Goal: Information Seeking & Learning: Learn about a topic

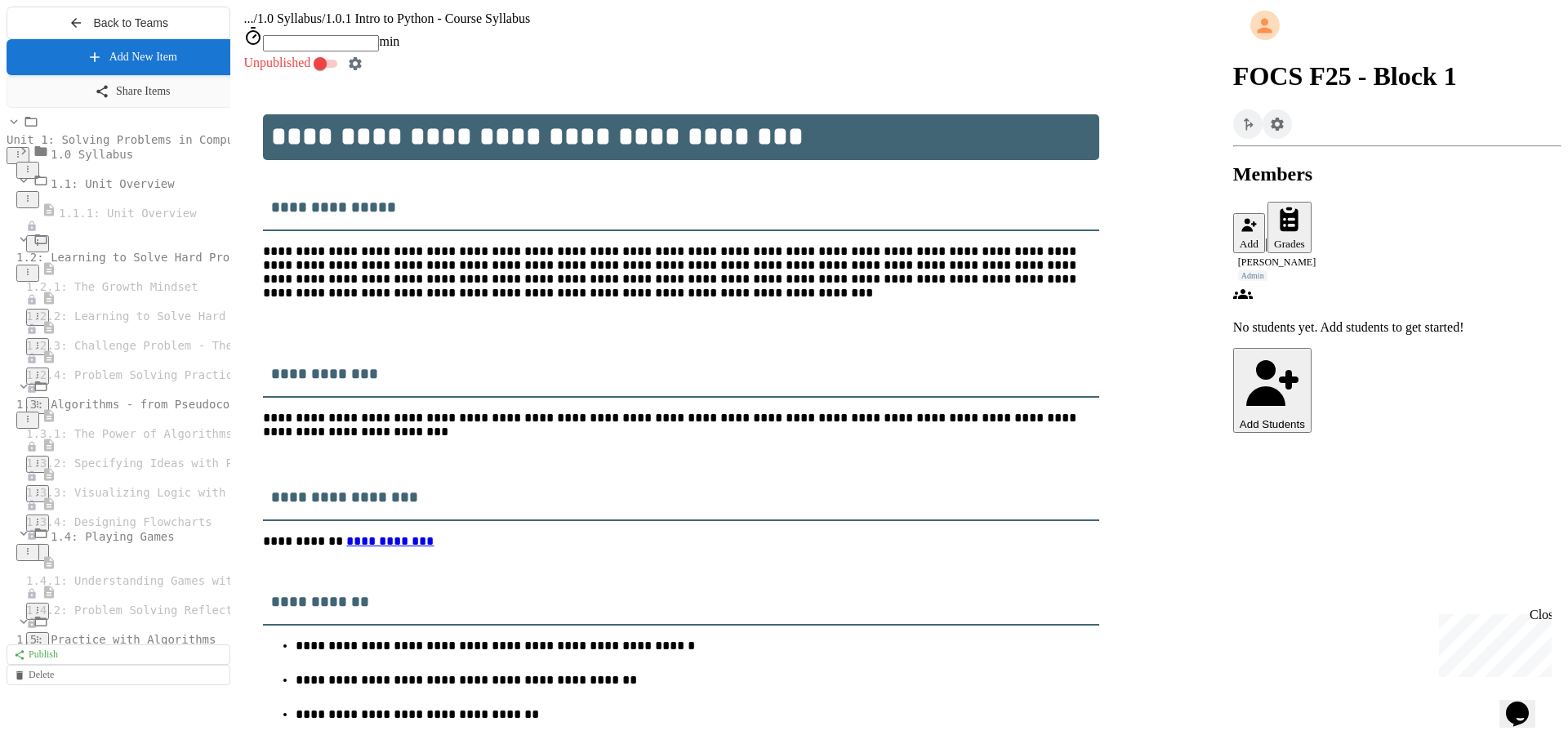
click at [91, 264] on span "1.2: Learning to Solve Hard Problems" at bounding box center [140, 257] width 248 height 13
click at [121, 262] on div "1.2: Learning to Solve Hard Problems" at bounding box center [118, 246] width 224 height 30
click at [123, 264] on span "1.2: Learning to Solve Hard Problems" at bounding box center [140, 257] width 248 height 13
click at [125, 293] on span "1.2.1: The Growth Mindset" at bounding box center [112, 287] width 172 height 13
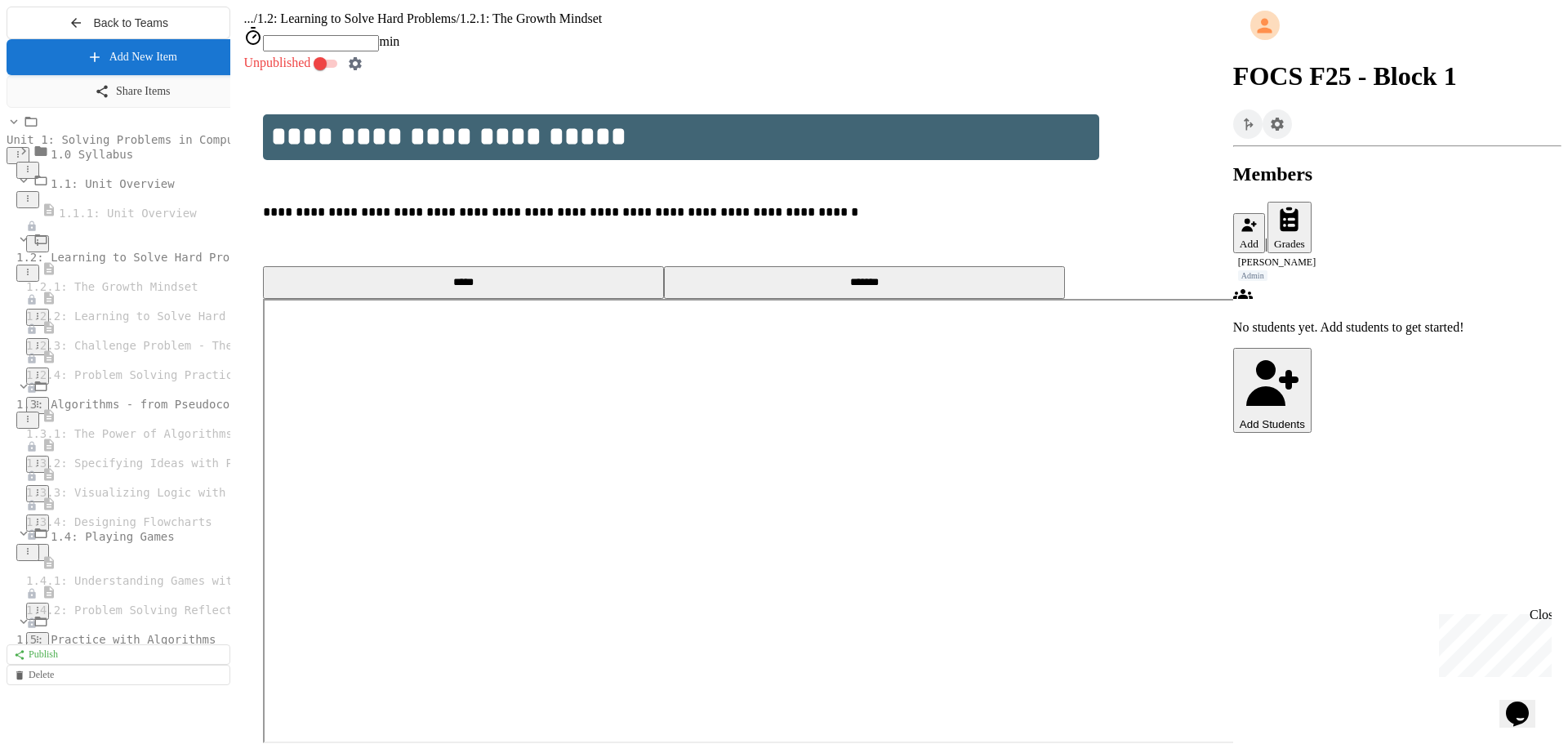
click at [129, 323] on span "1.2.2: Learning to Solve Hard Problems" at bounding box center [157, 316] width 261 height 13
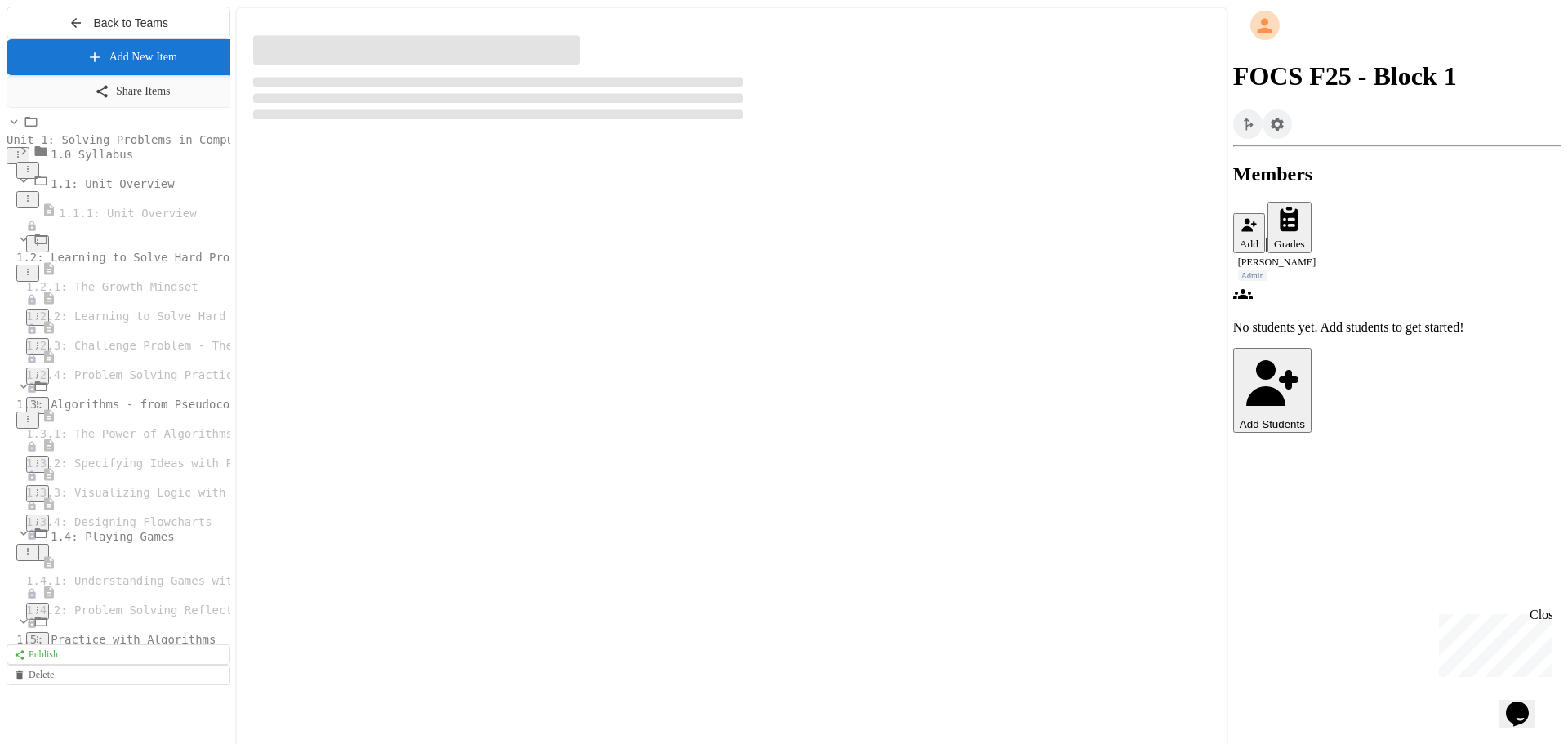
select select "***"
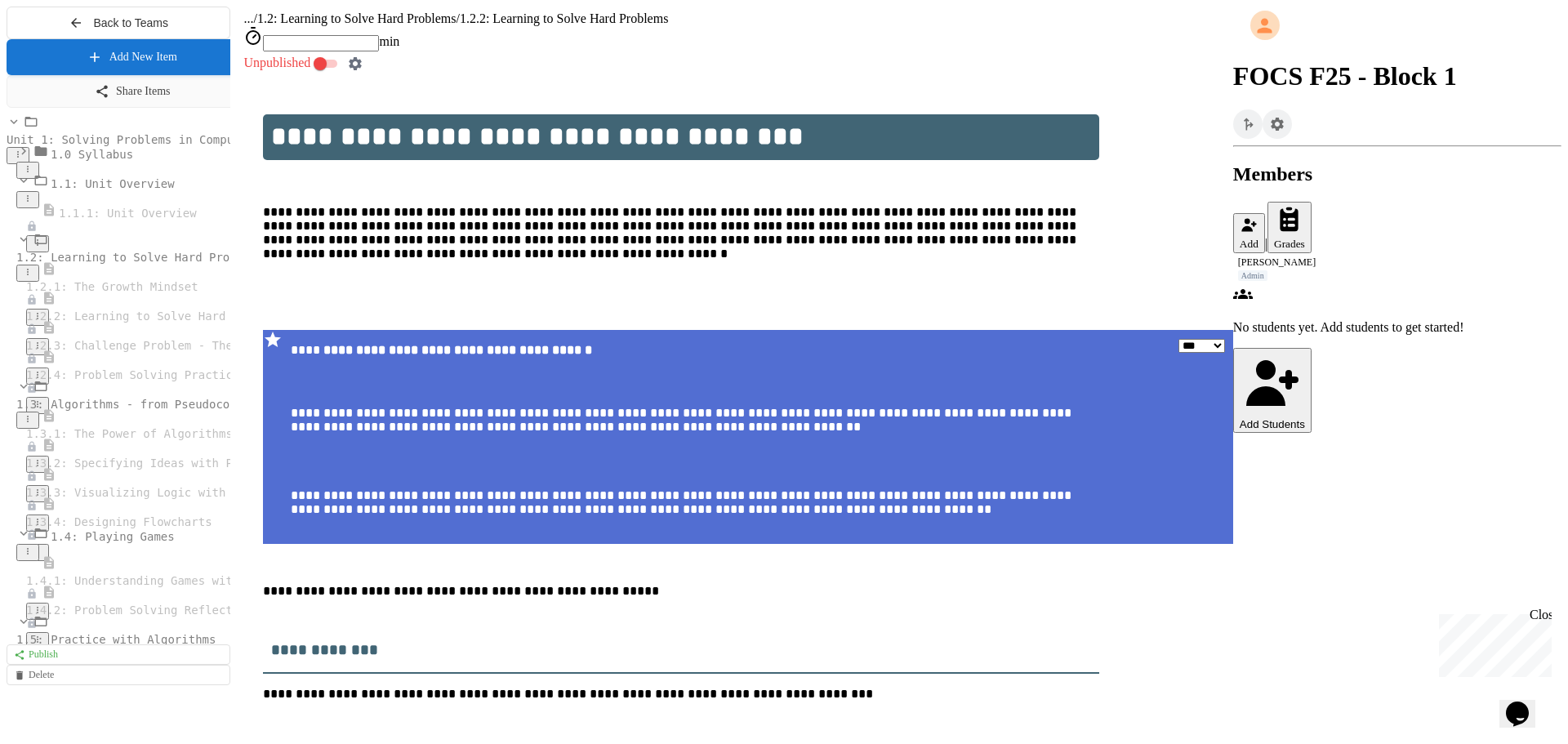
click at [129, 352] on span "1.2.3: Challenge Problem - The Bridge" at bounding box center [153, 345] width 255 height 13
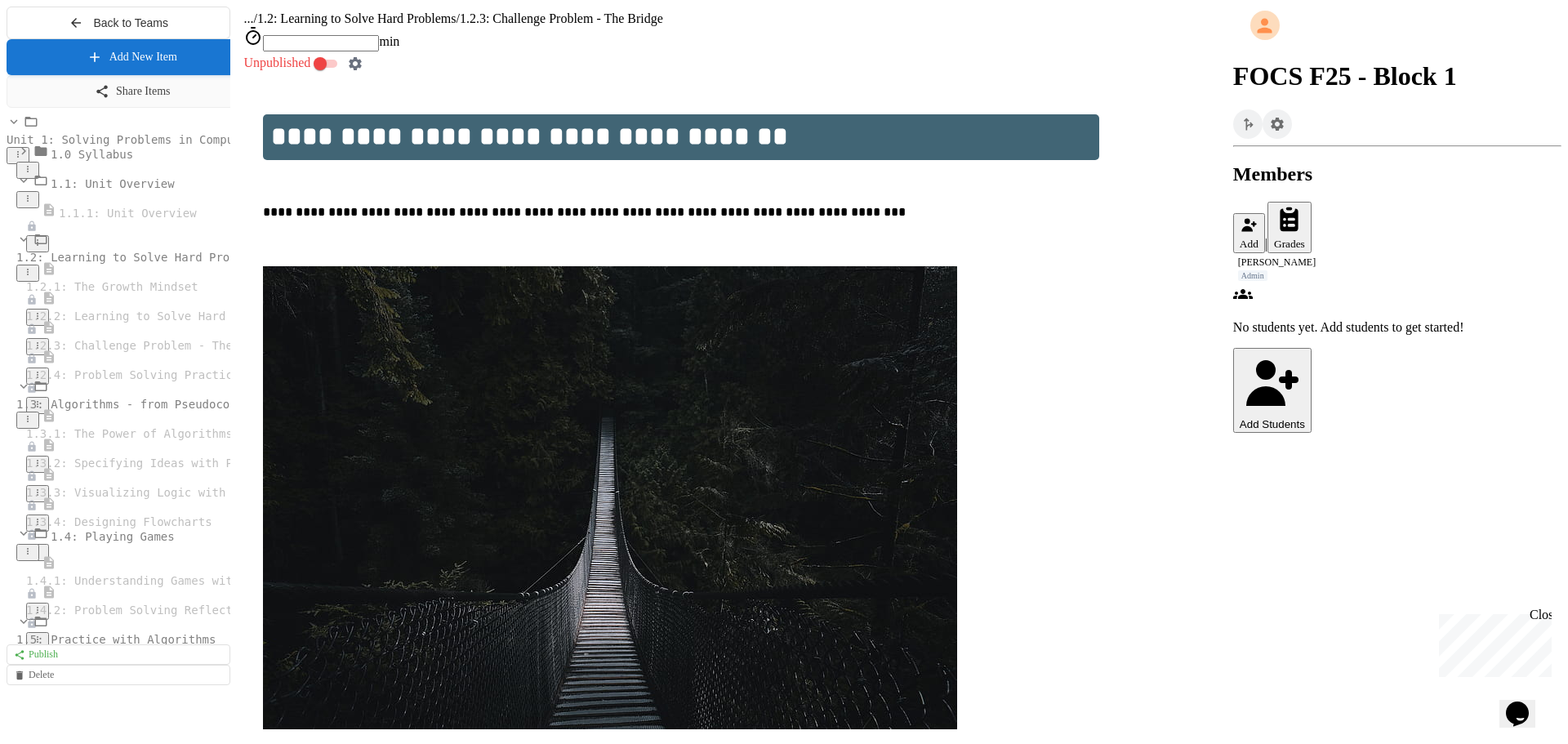
click at [129, 381] on span "1.2.4: Problem Solving Practice" at bounding box center [133, 375] width 213 height 13
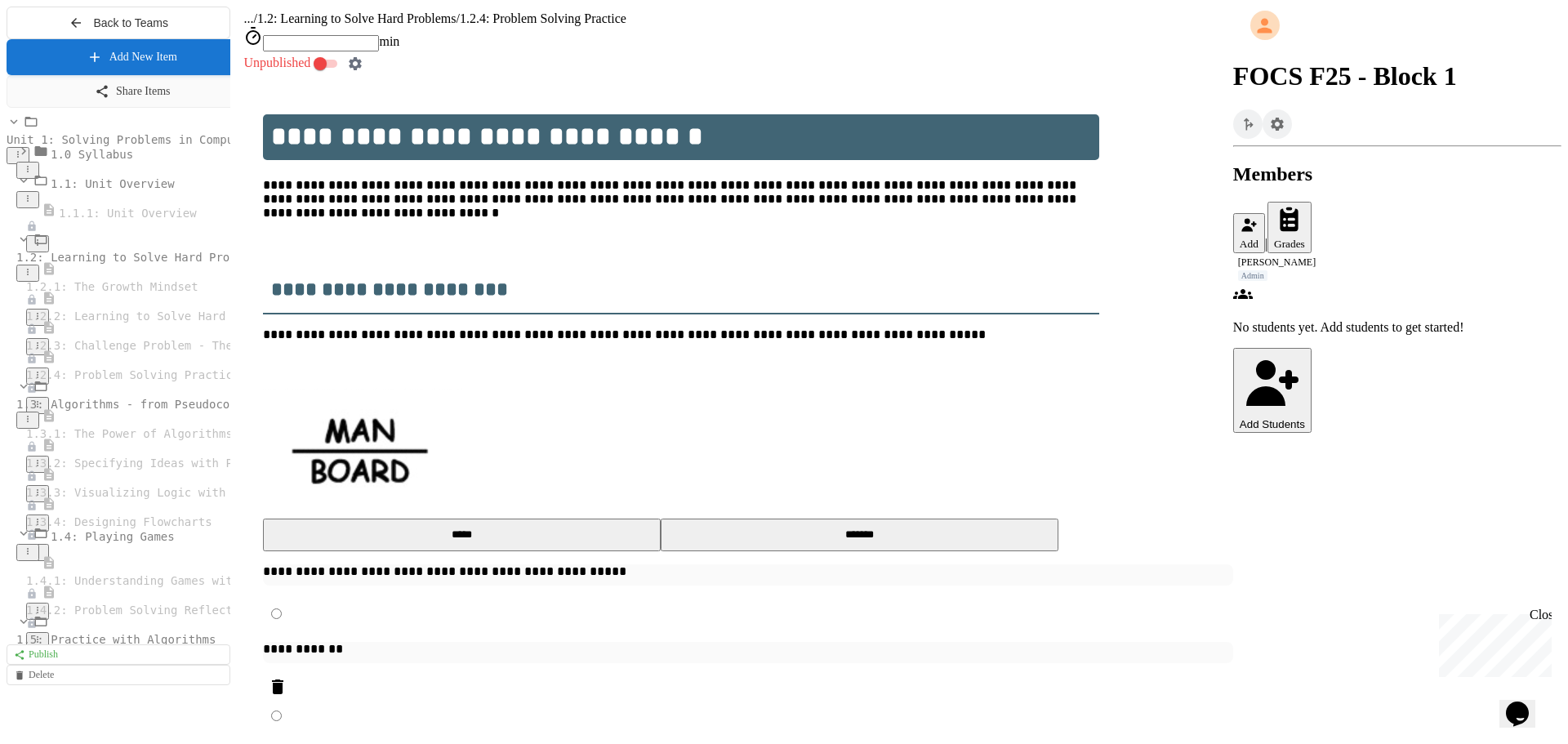
click at [42, 380] on icon at bounding box center [37, 374] width 10 height 10
click at [165, 743] on div at bounding box center [784, 751] width 1555 height 0
click at [39, 319] on icon at bounding box center [38, 316] width 2 height 6
click at [151, 323] on span "1.2.2: Learning to Solve Hard Problems" at bounding box center [157, 316] width 261 height 13
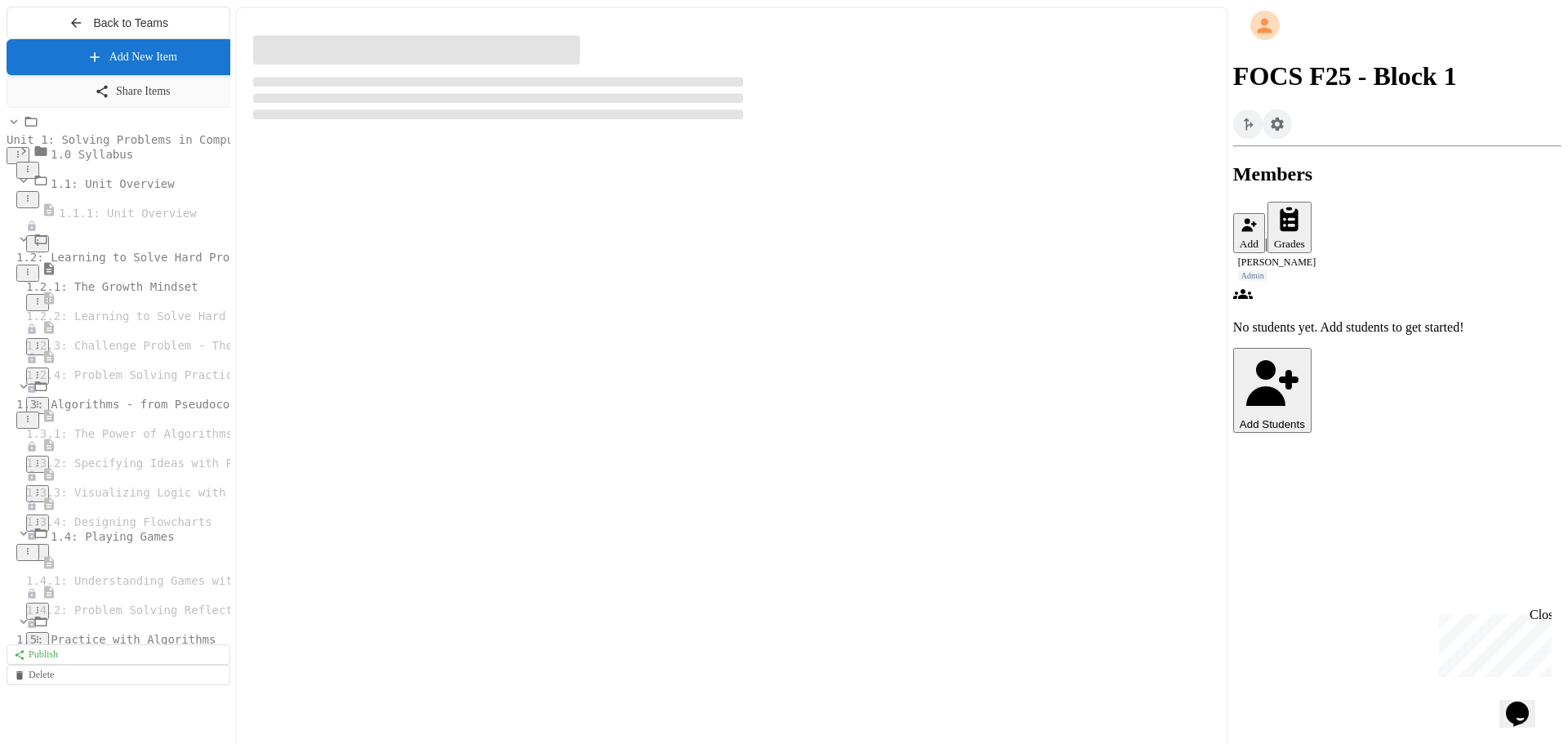
select select "***"
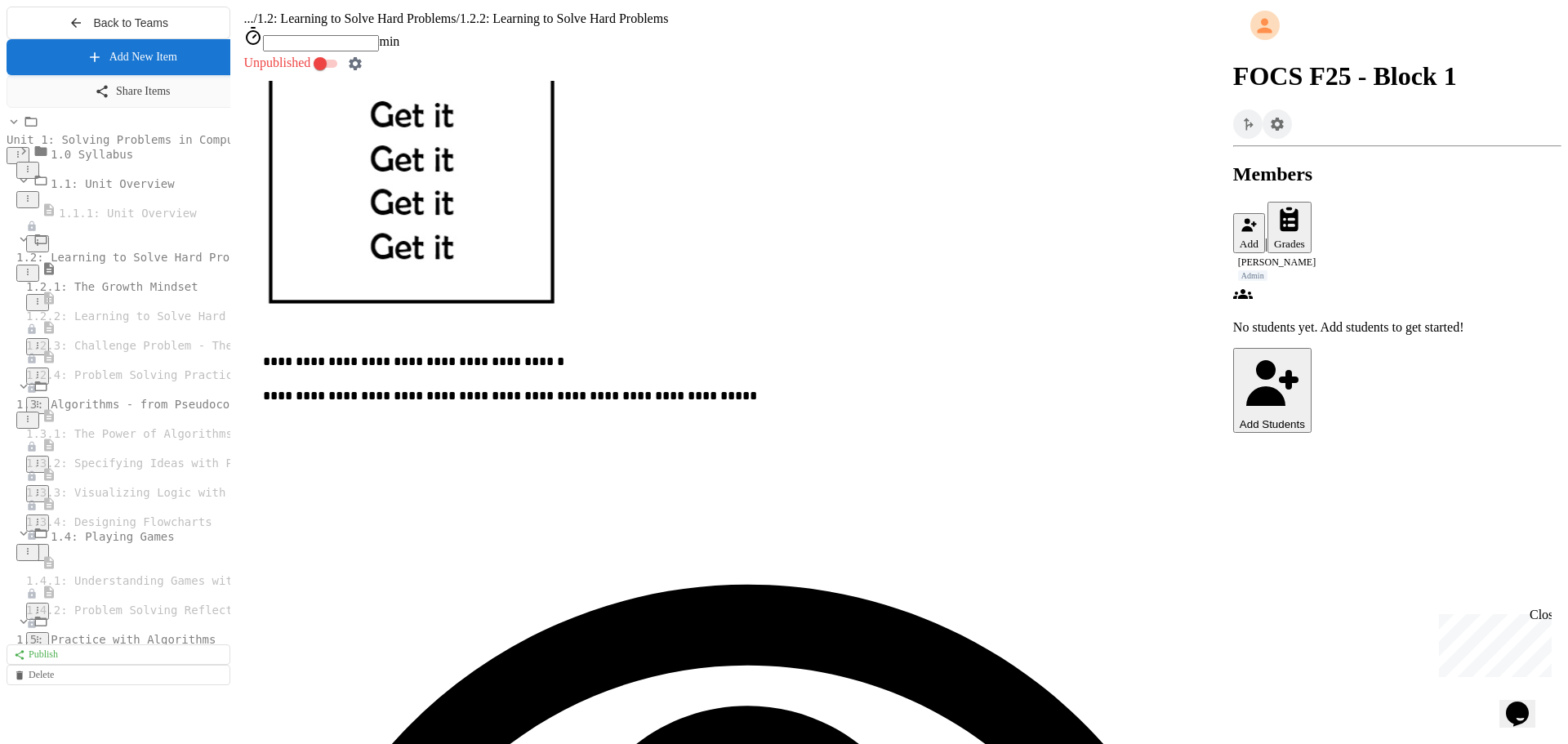
scroll to position [969, 0]
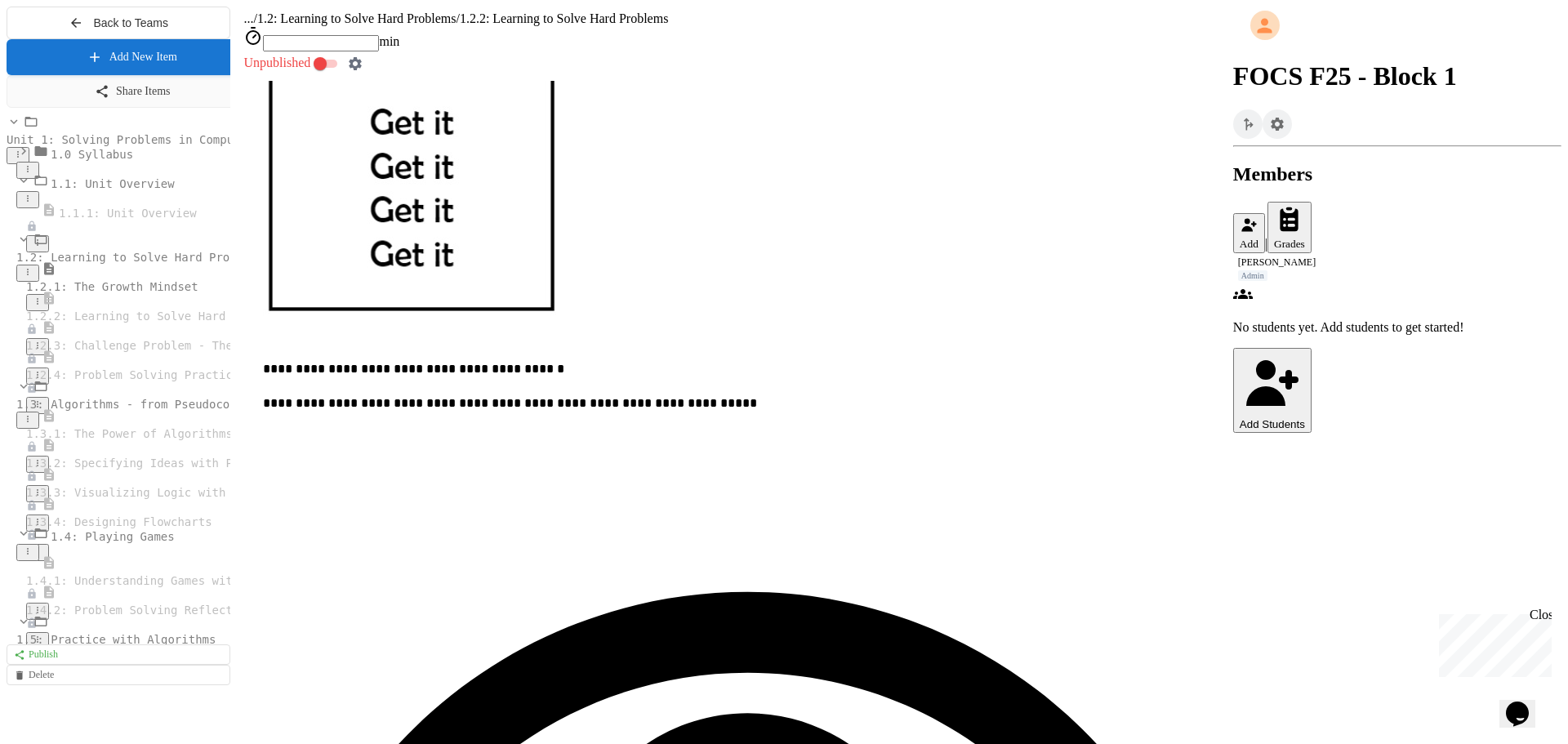
click at [136, 381] on span "1.2.4: Problem Solving Practice" at bounding box center [133, 375] width 213 height 13
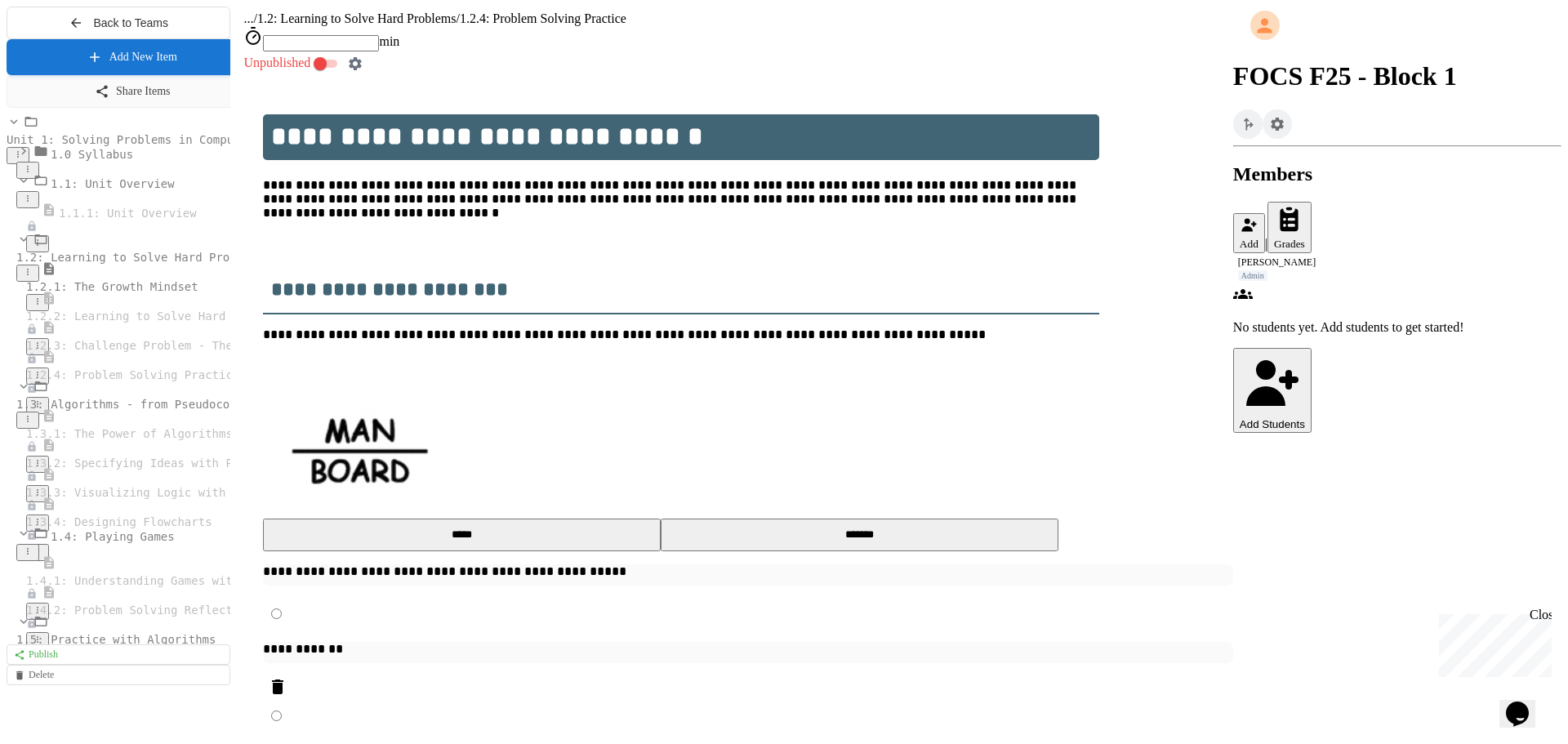
click at [42, 351] on icon at bounding box center [37, 345] width 10 height 10
click at [42, 409] on icon at bounding box center [37, 404] width 10 height 10
click at [1265, 213] on button "Add" at bounding box center [1249, 233] width 32 height 40
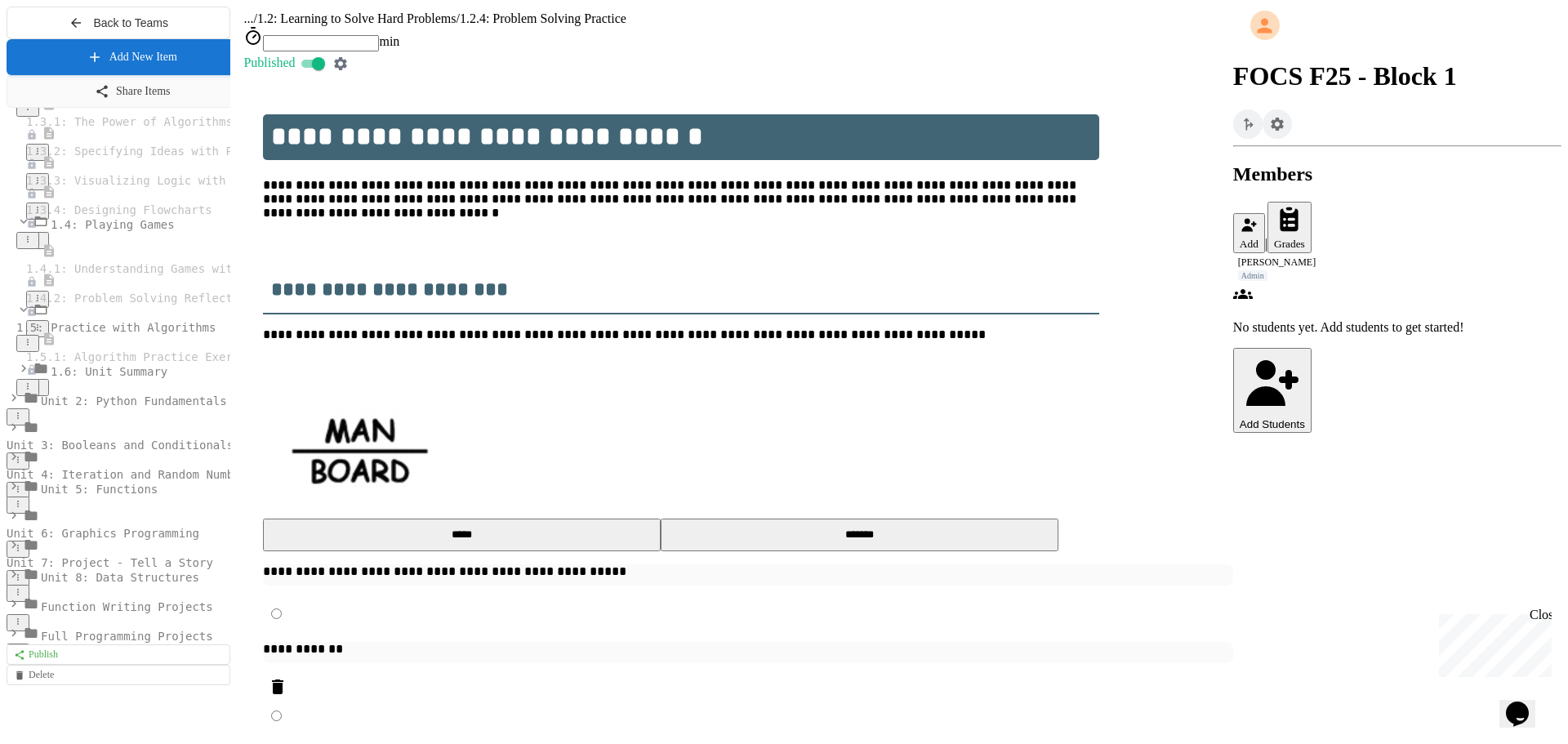
scroll to position [359, 0]
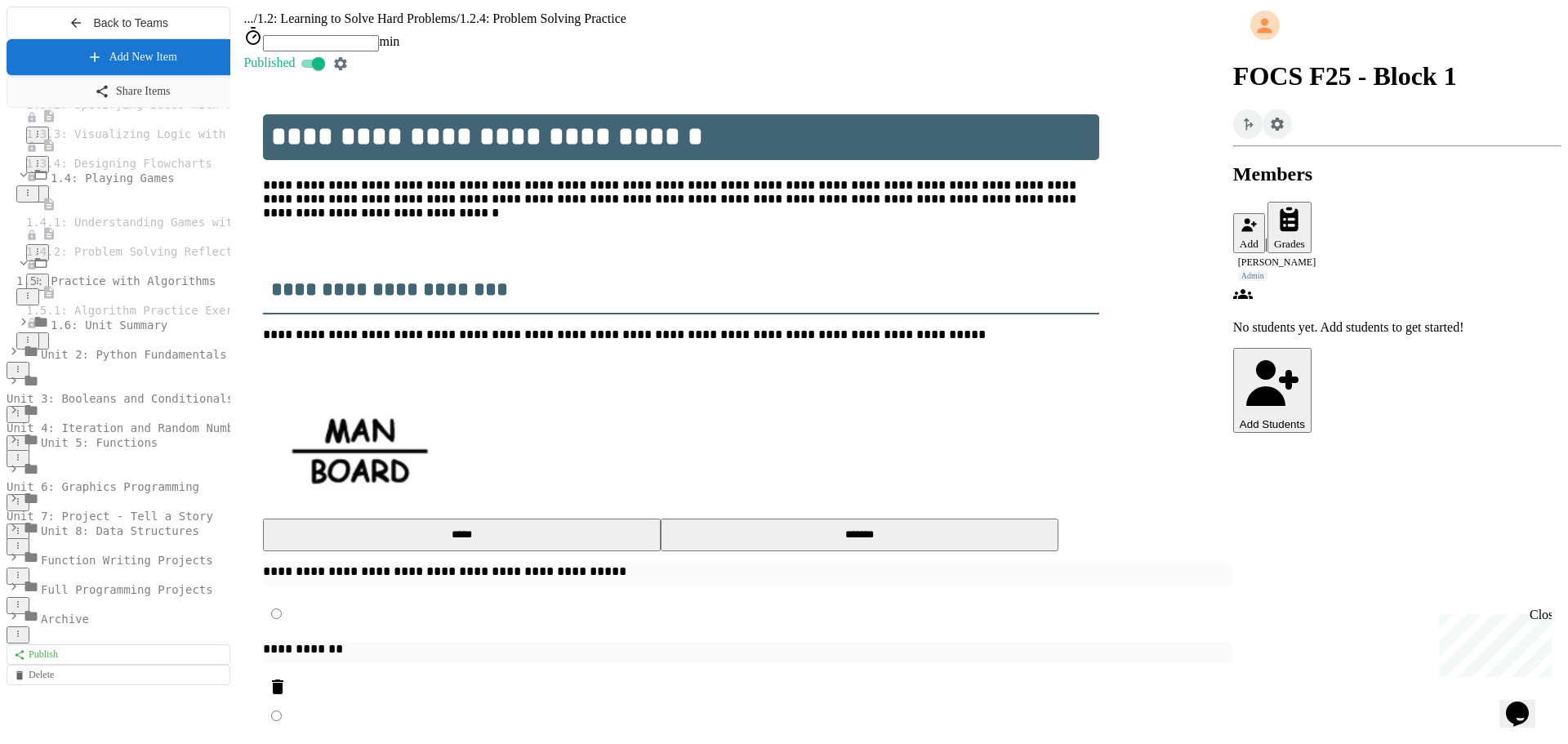
click at [111, 361] on span "Unit 2: Python Fundamentals" at bounding box center [133, 354] width 187 height 13
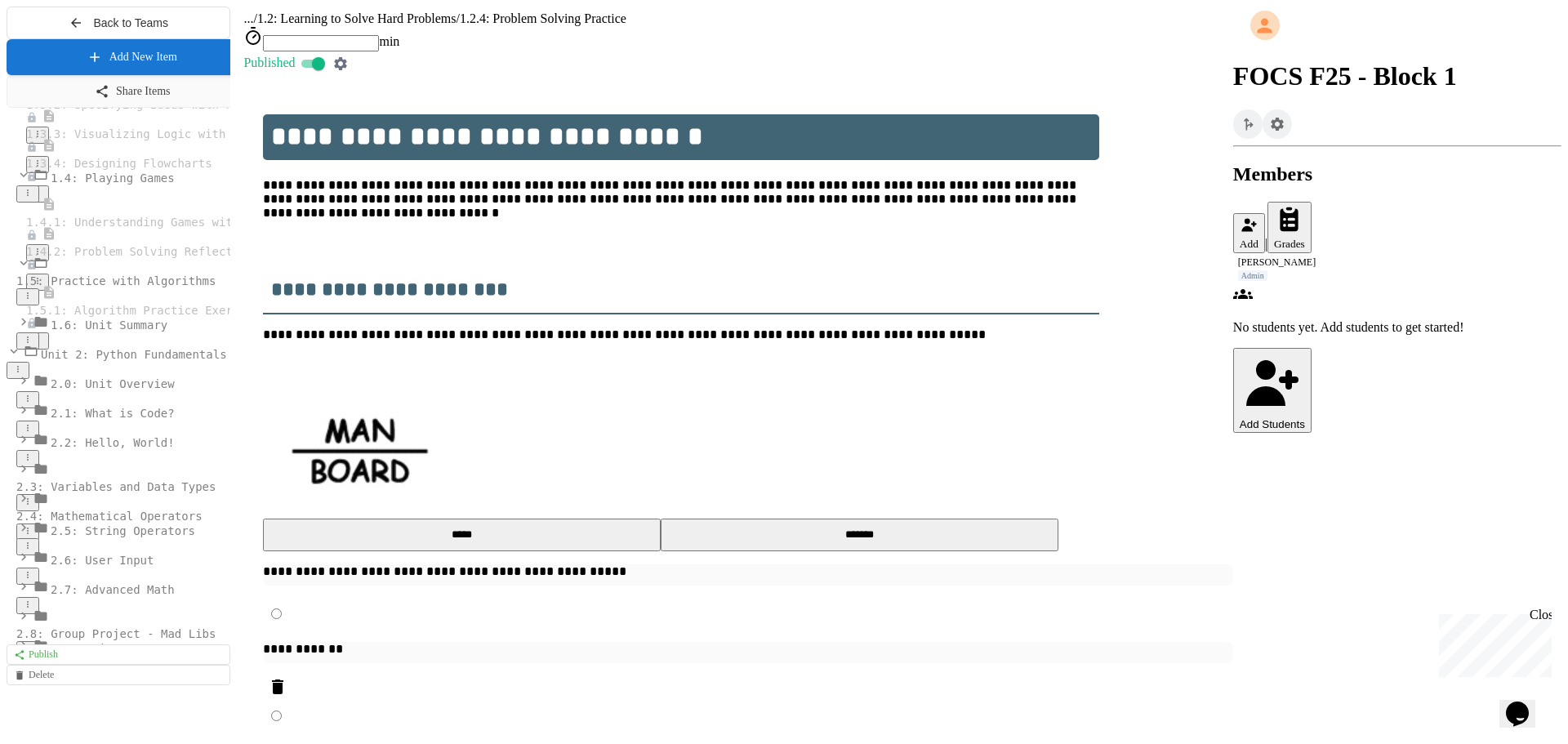
click at [127, 420] on span "2.1: What is Code?" at bounding box center [113, 413] width 124 height 13
click at [146, 438] on div "2.1: What is Code?" at bounding box center [118, 420] width 224 height 35
click at [136, 449] on span "2.2: Hello, World!" at bounding box center [113, 443] width 124 height 13
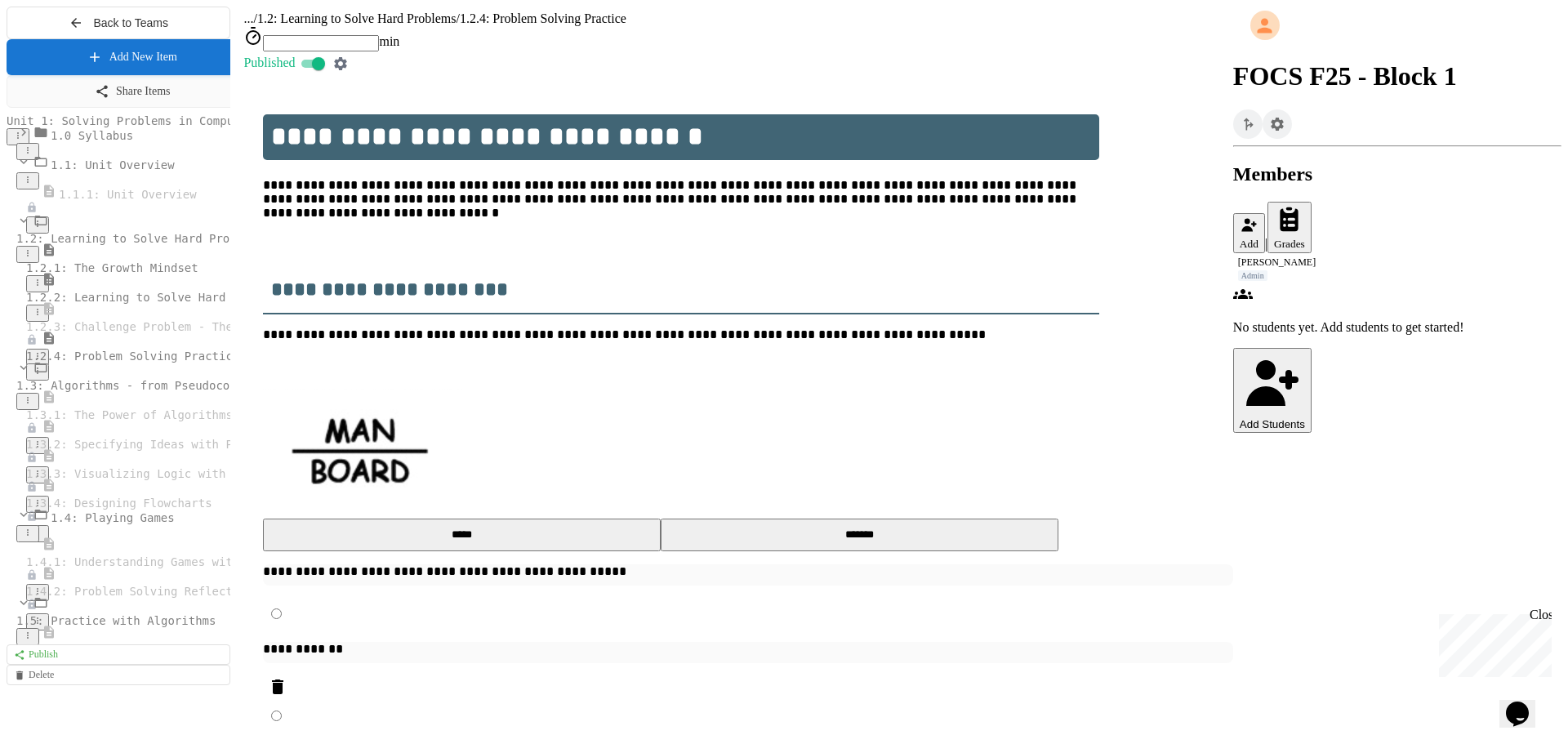
scroll to position [0, 0]
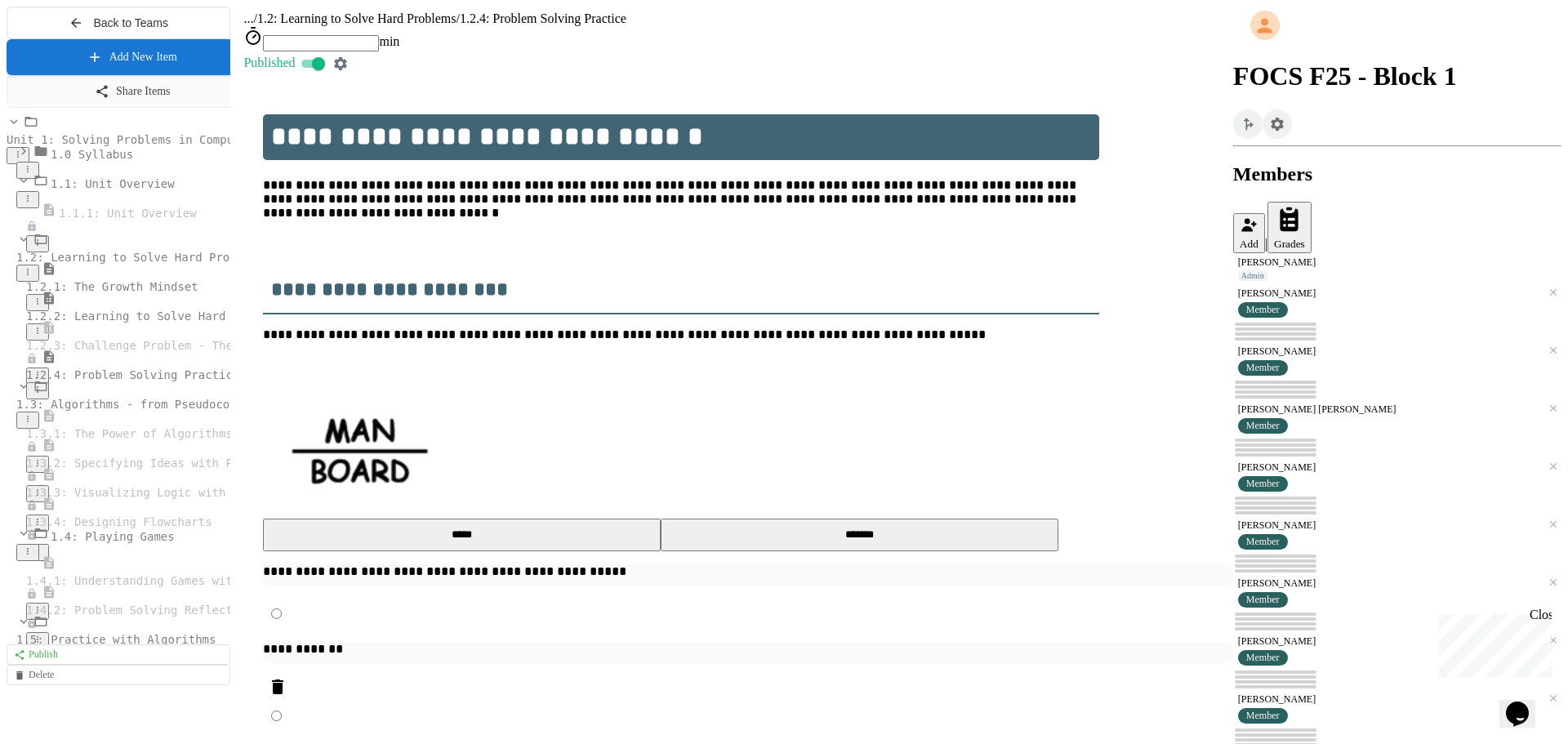
click at [150, 293] on span "1.2.1: The Growth Mindset" at bounding box center [112, 287] width 172 height 13
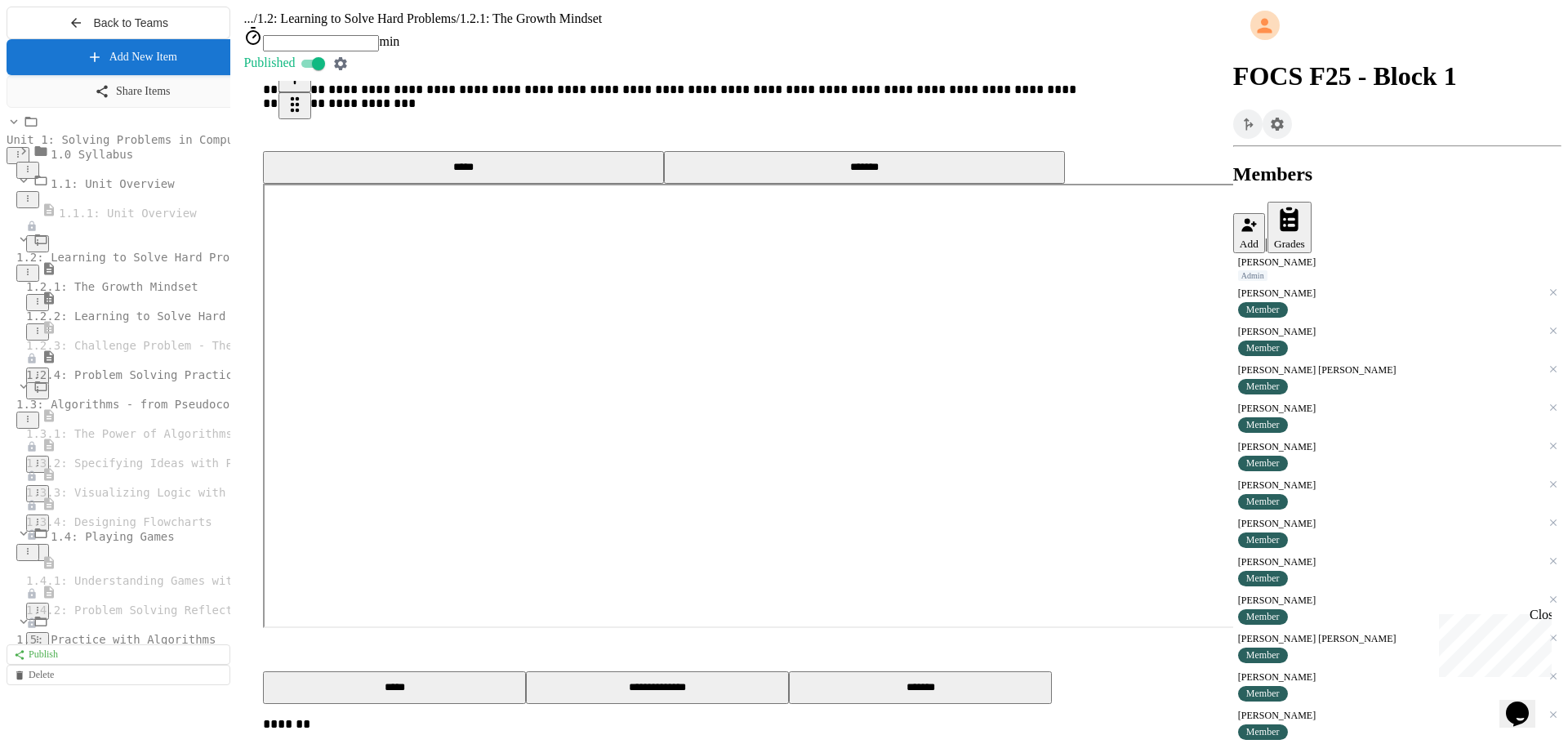
scroll to position [735, 0]
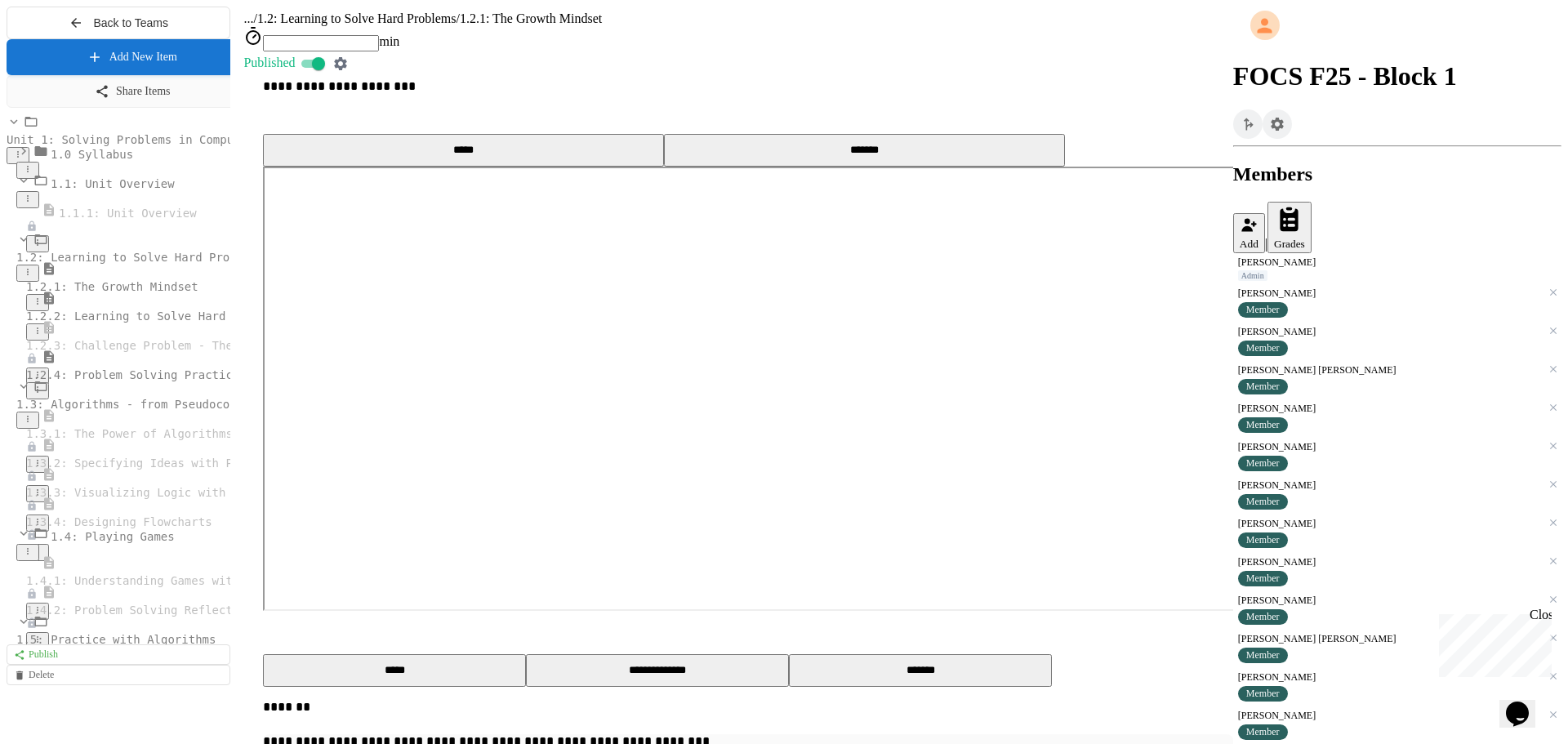
click at [118, 323] on span "1.2.2: Learning to Solve Hard Problems" at bounding box center [157, 316] width 261 height 13
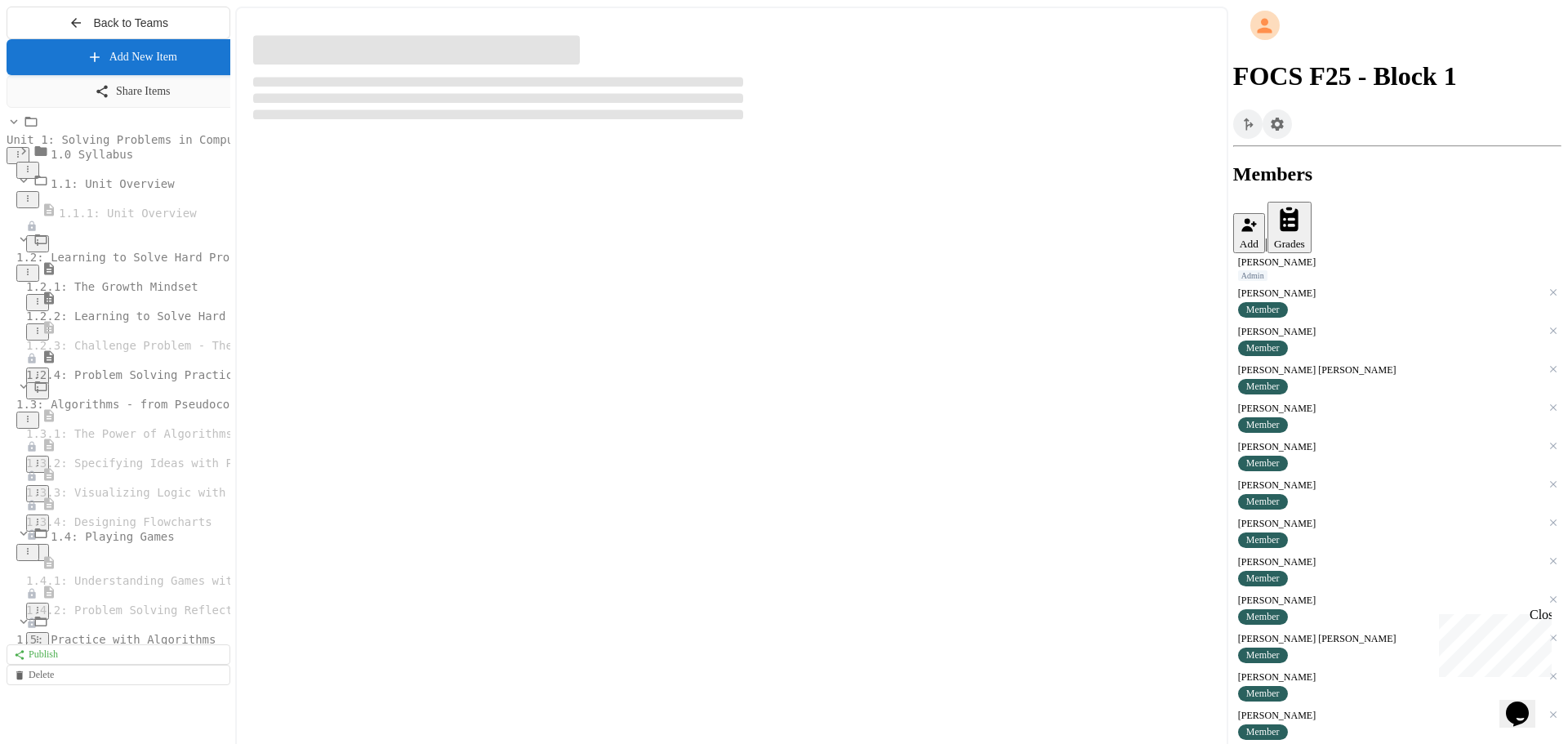
select select "***"
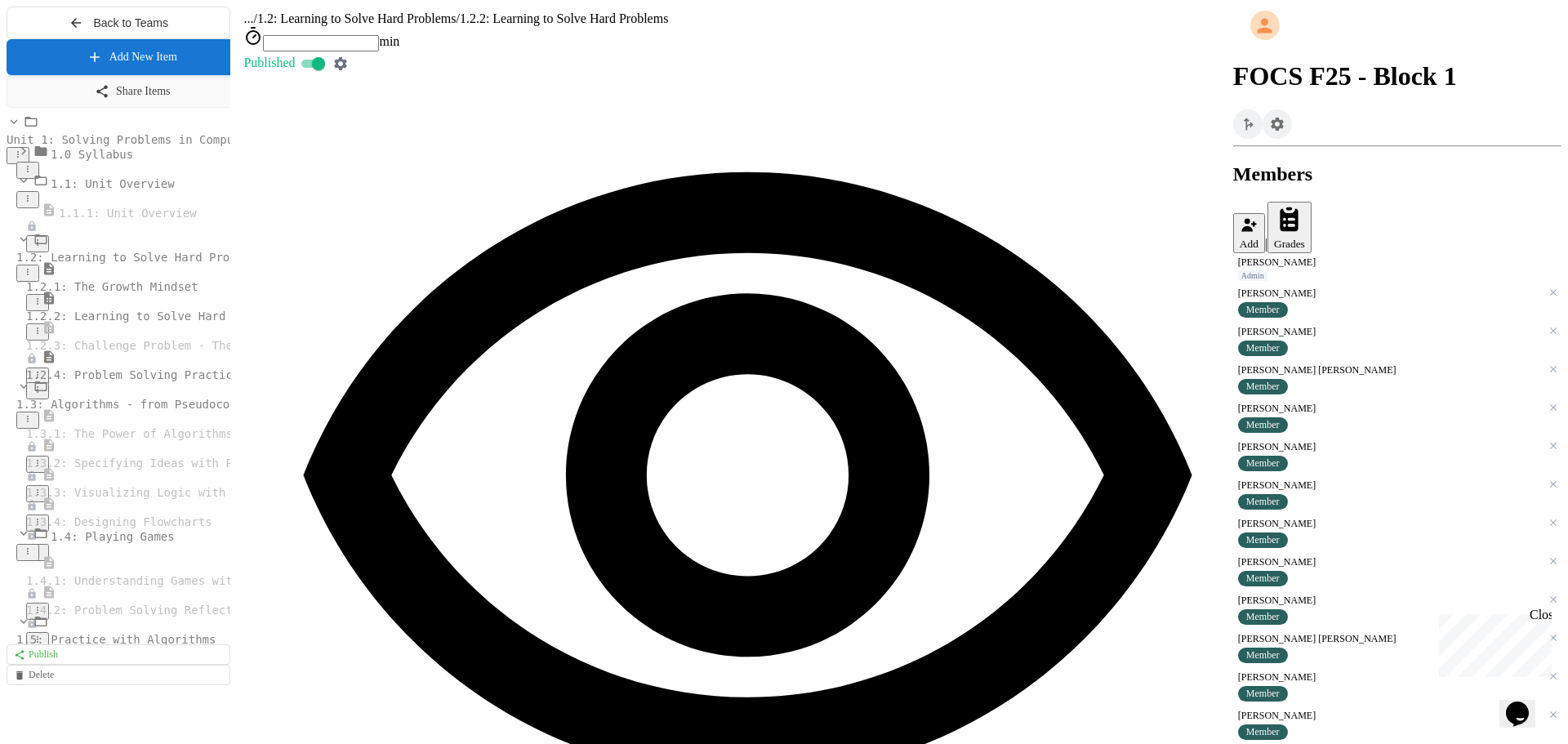
scroll to position [1308, 0]
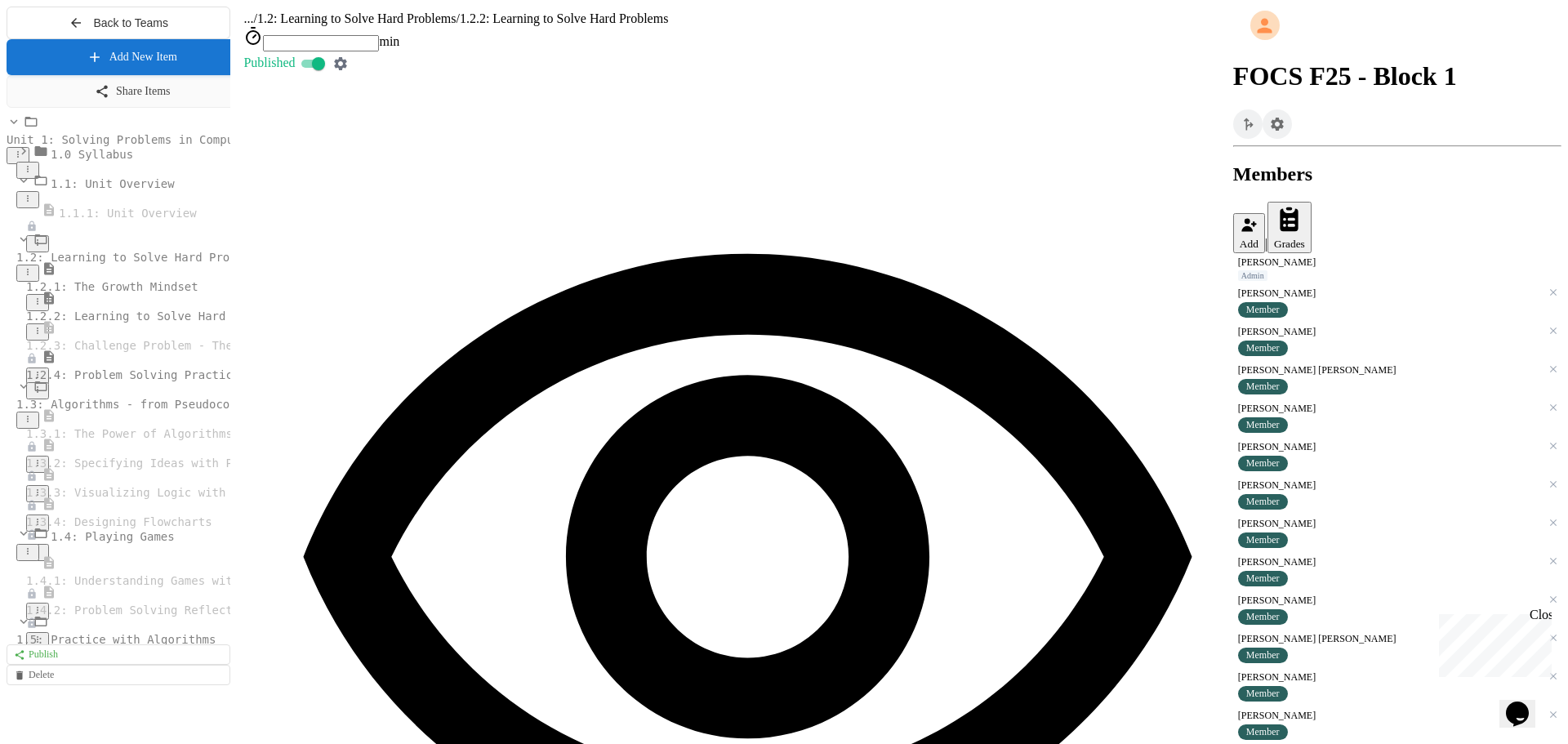
click at [142, 381] on span "1.2.4: Problem Solving Practice" at bounding box center [133, 375] width 213 height 13
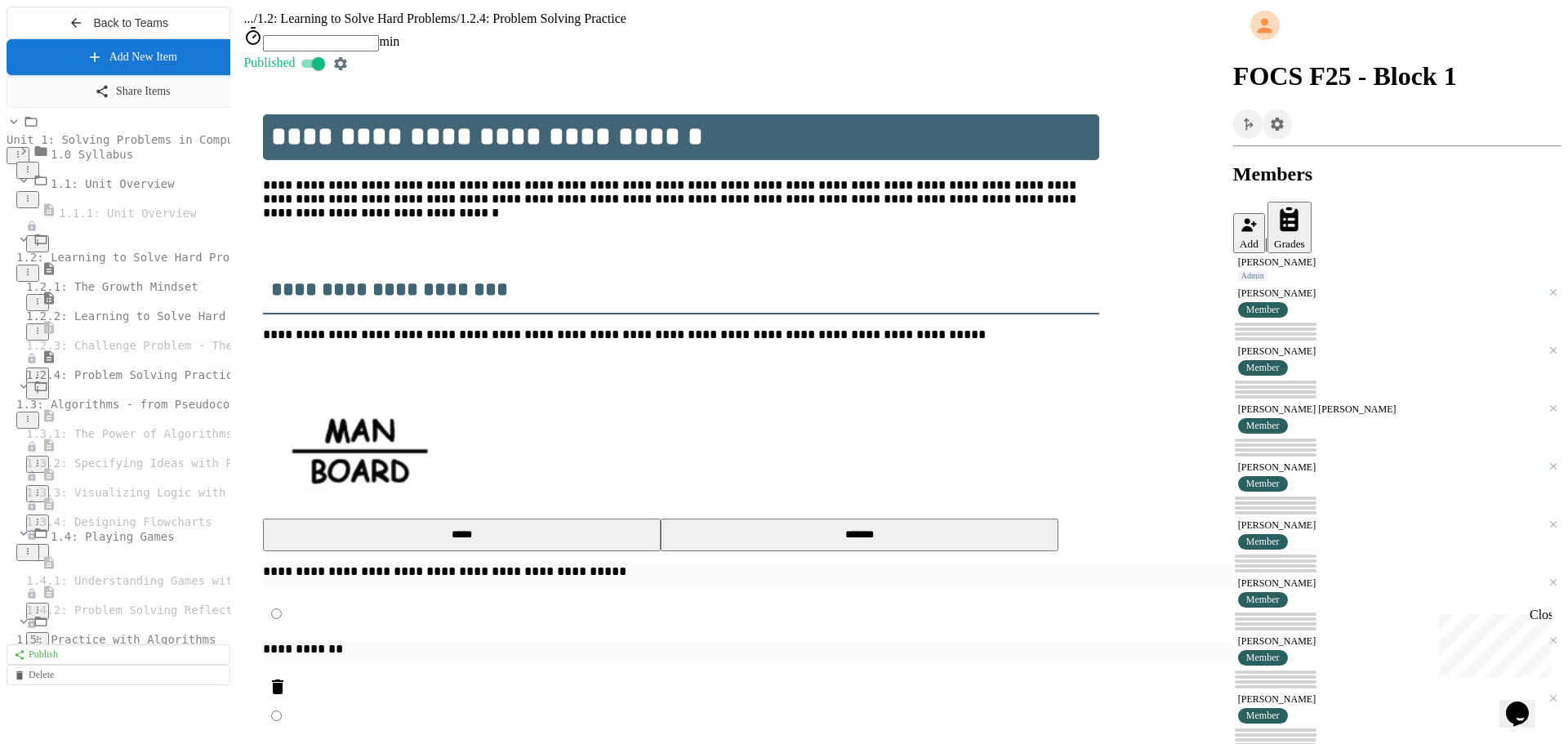
click at [126, 440] on span "1.3.1: The Power of Algorithms" at bounding box center [129, 434] width 206 height 13
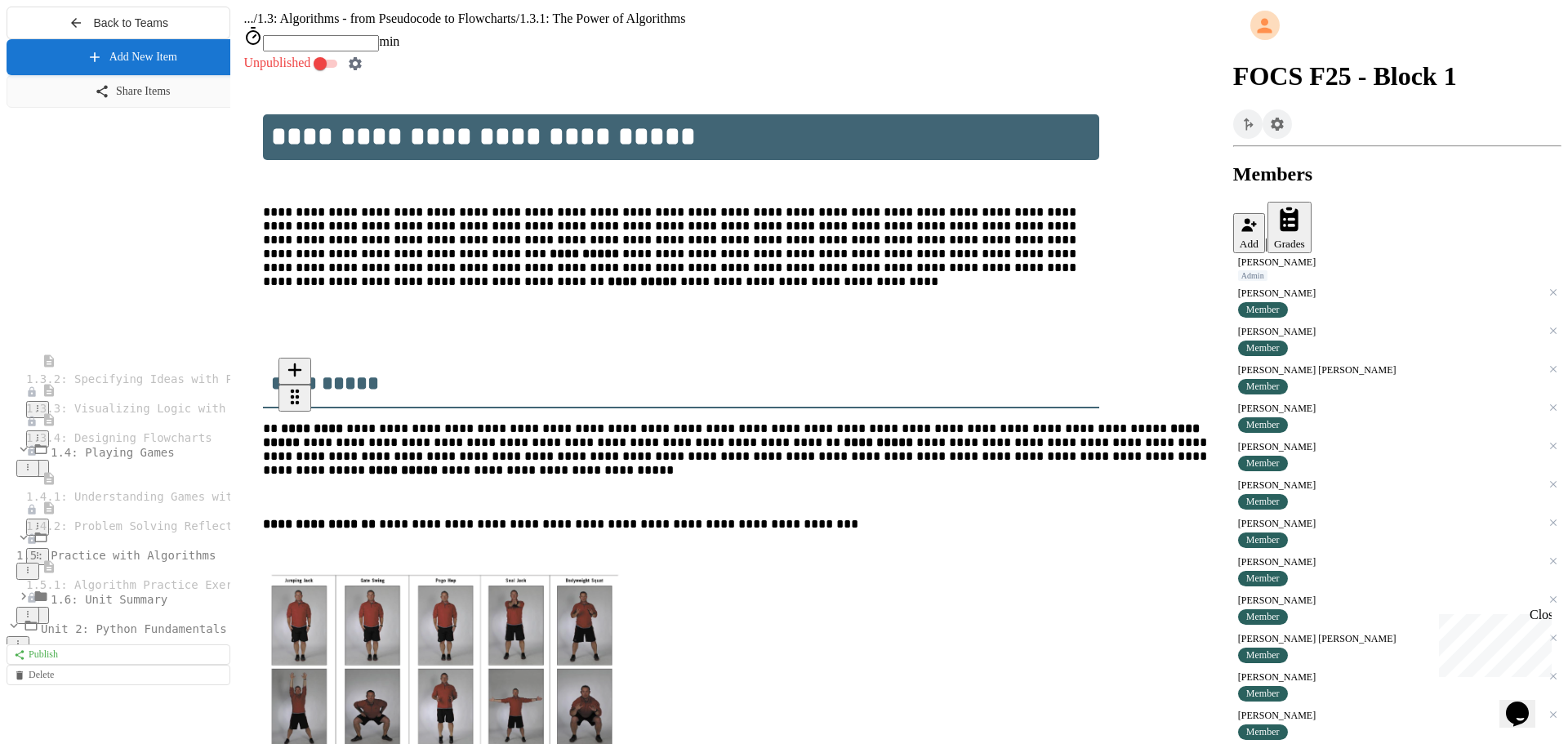
scroll to position [82, 0]
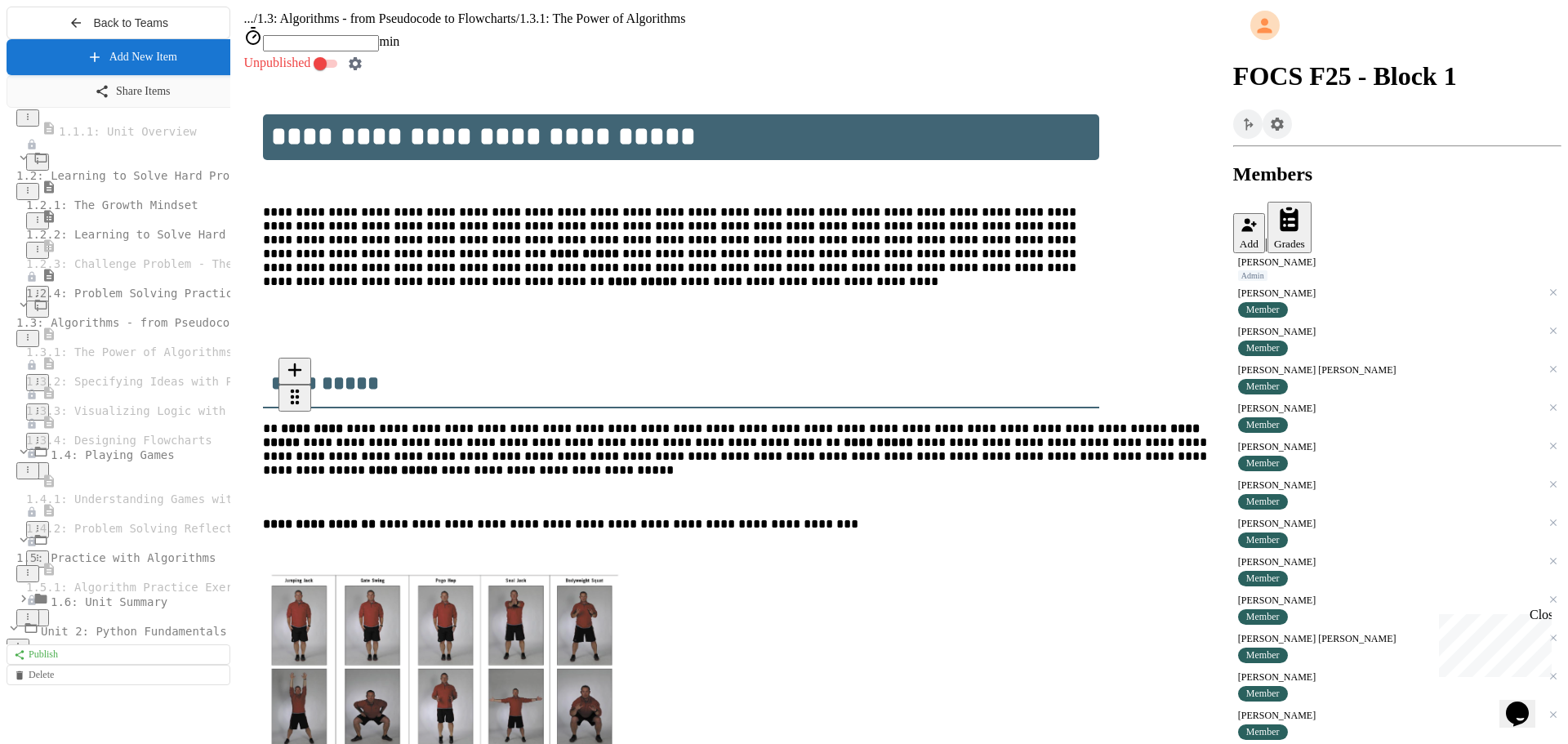
click at [141, 450] on div "1.3.3: Visualizing Logic with Flowcharts" at bounding box center [118, 418] width 224 height 65
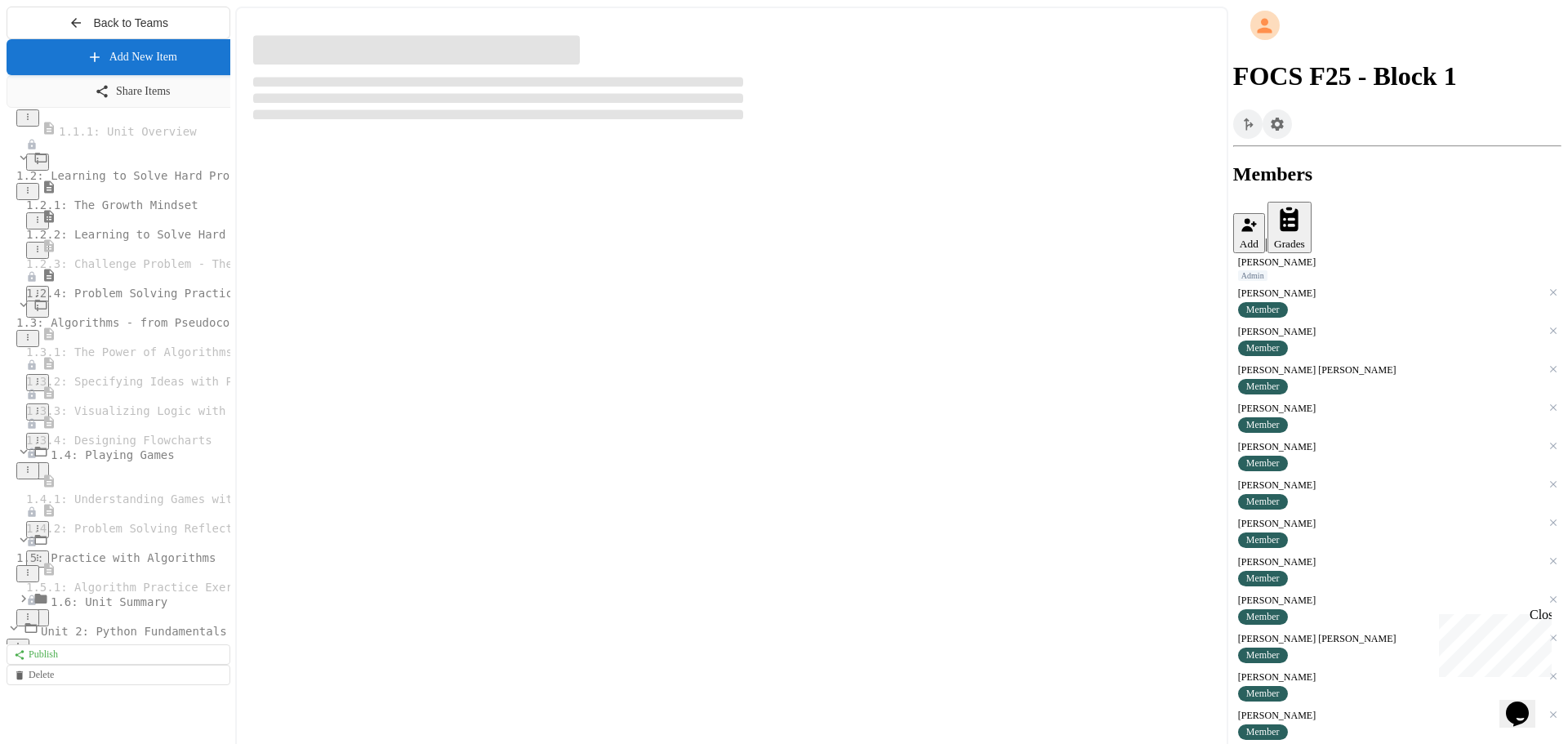
select select "***"
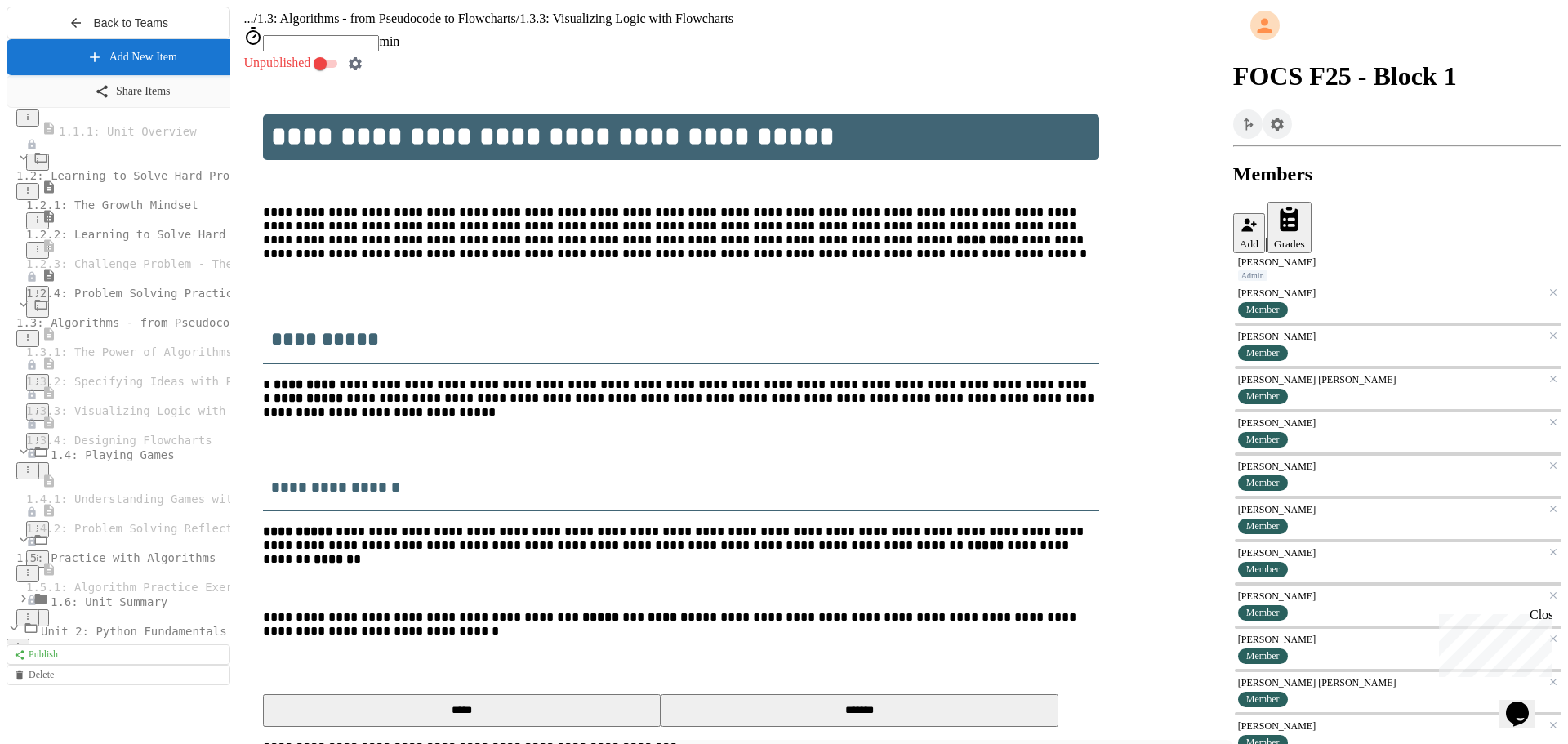
click at [137, 447] on span "1.3.4: Designing Flowcharts" at bounding box center [119, 440] width 187 height 13
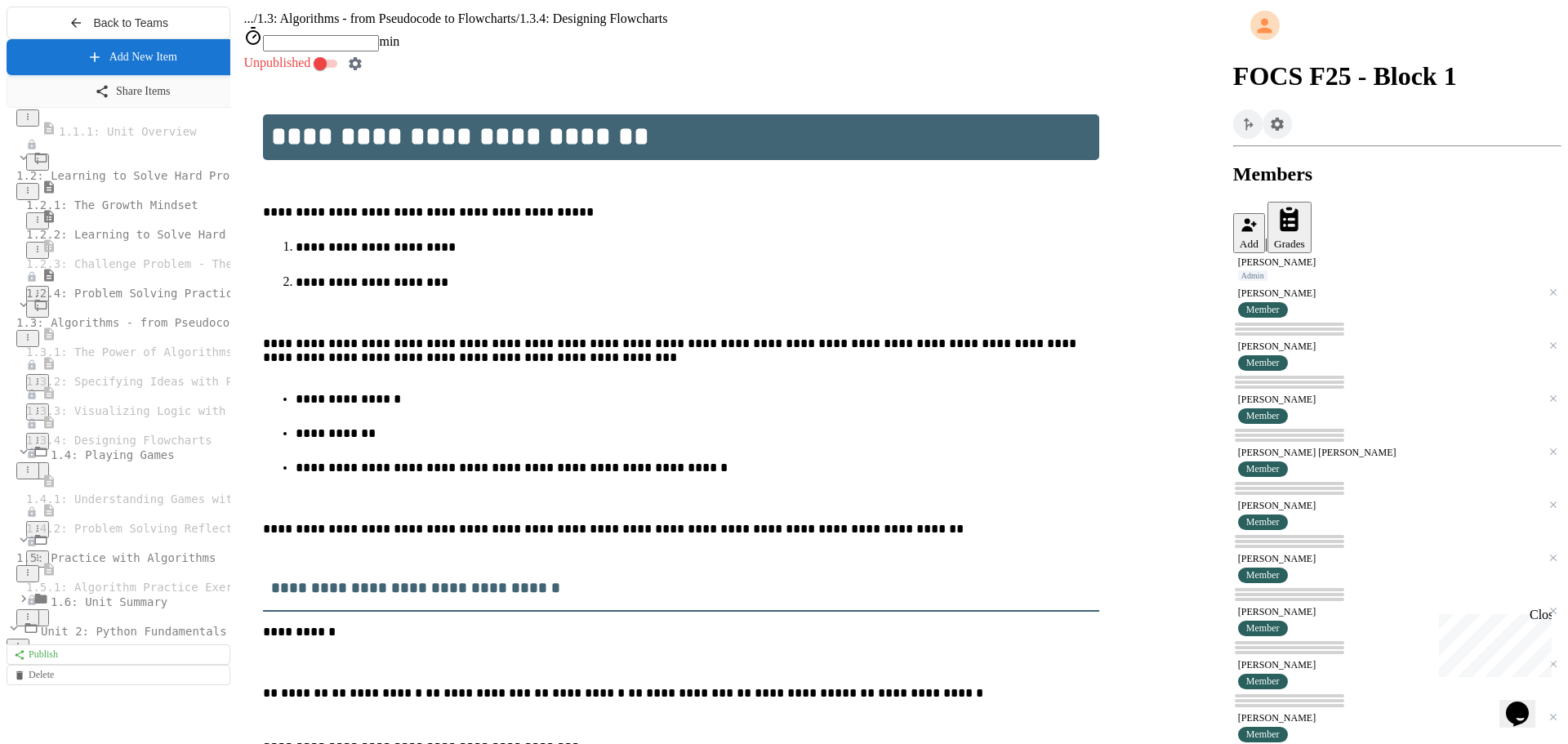
click at [160, 506] on span "1.4.1: Understanding Games with Flowcharts" at bounding box center [170, 499] width 289 height 13
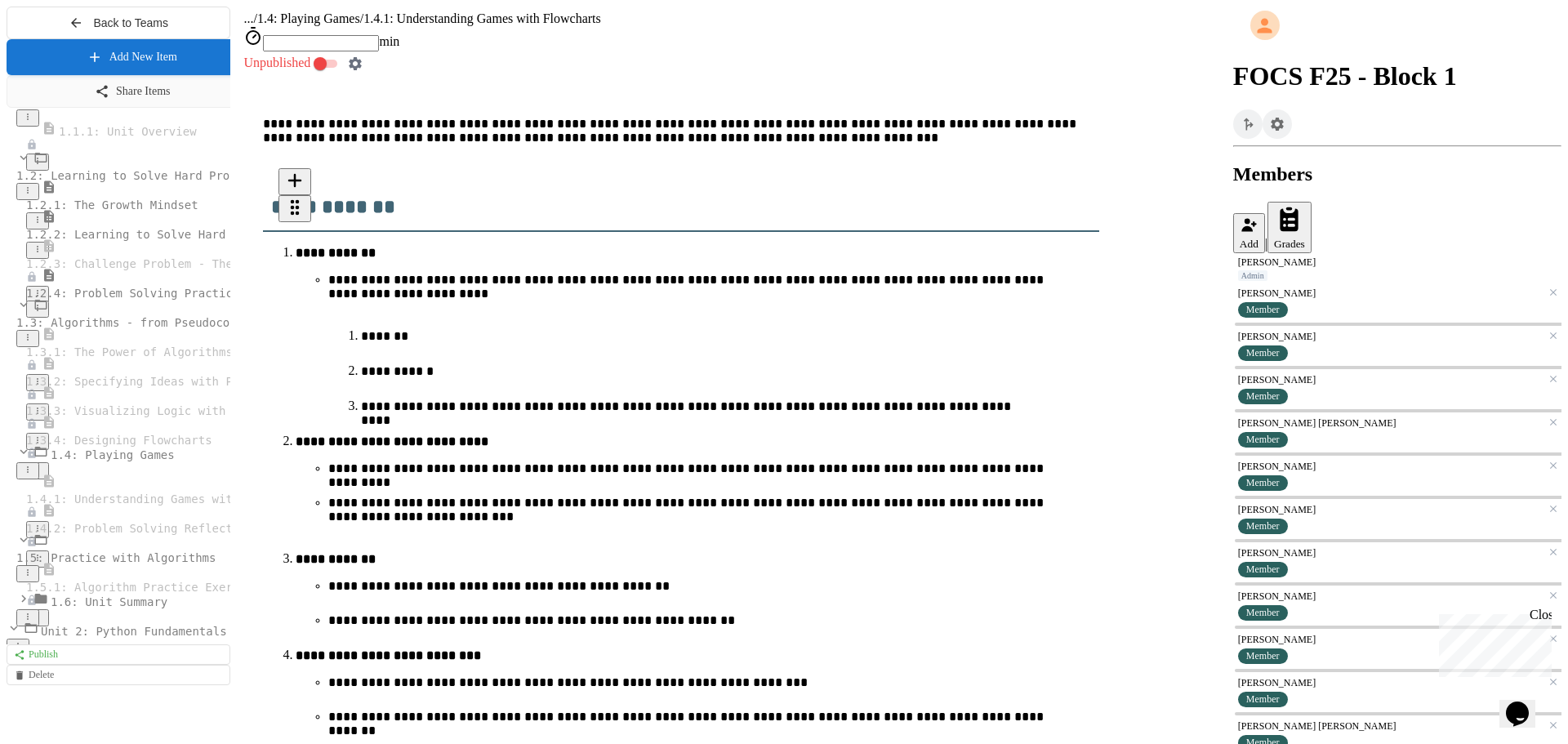
scroll to position [482, 0]
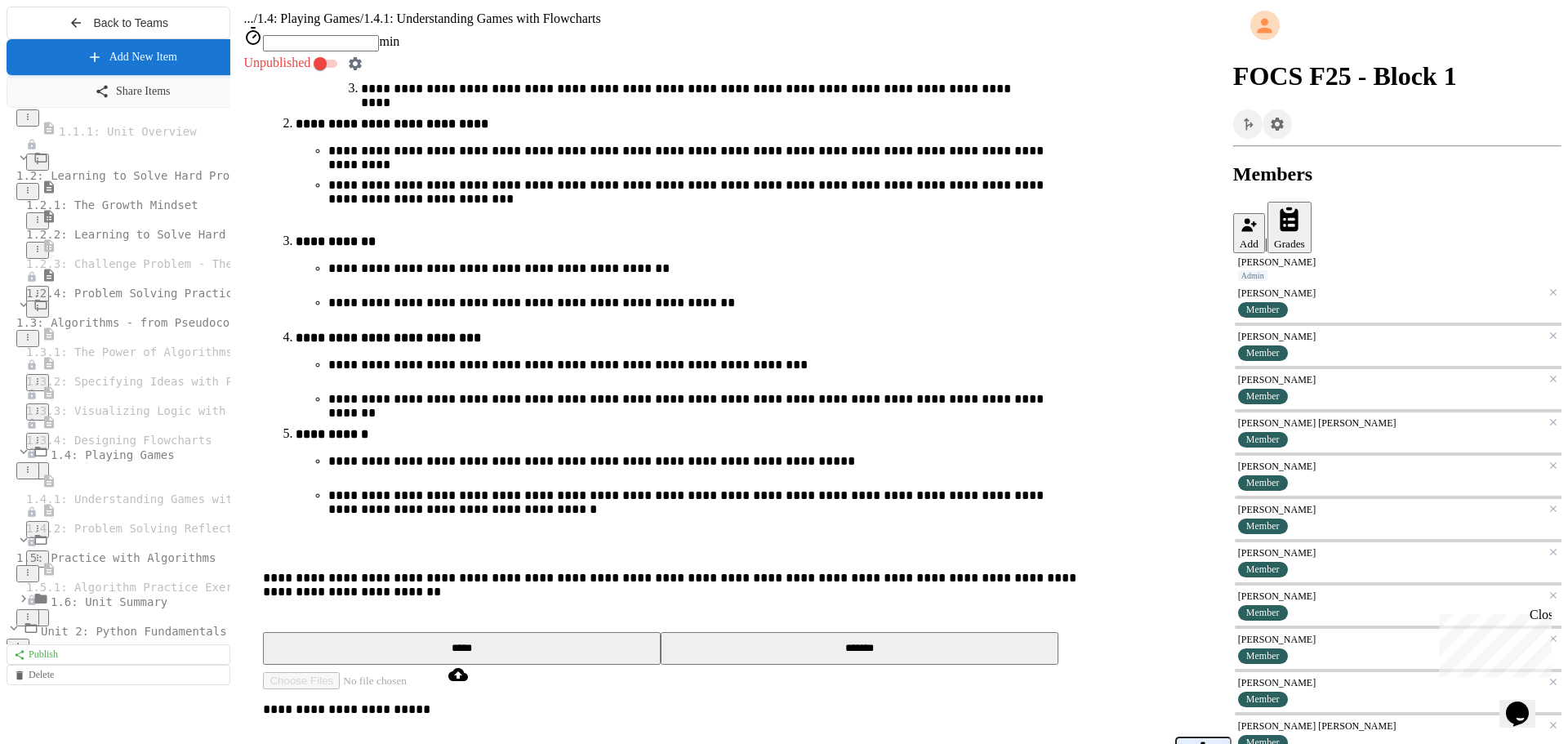
click at [118, 535] on span "1.4.2: Problem Solving Reflection" at bounding box center [140, 528] width 227 height 13
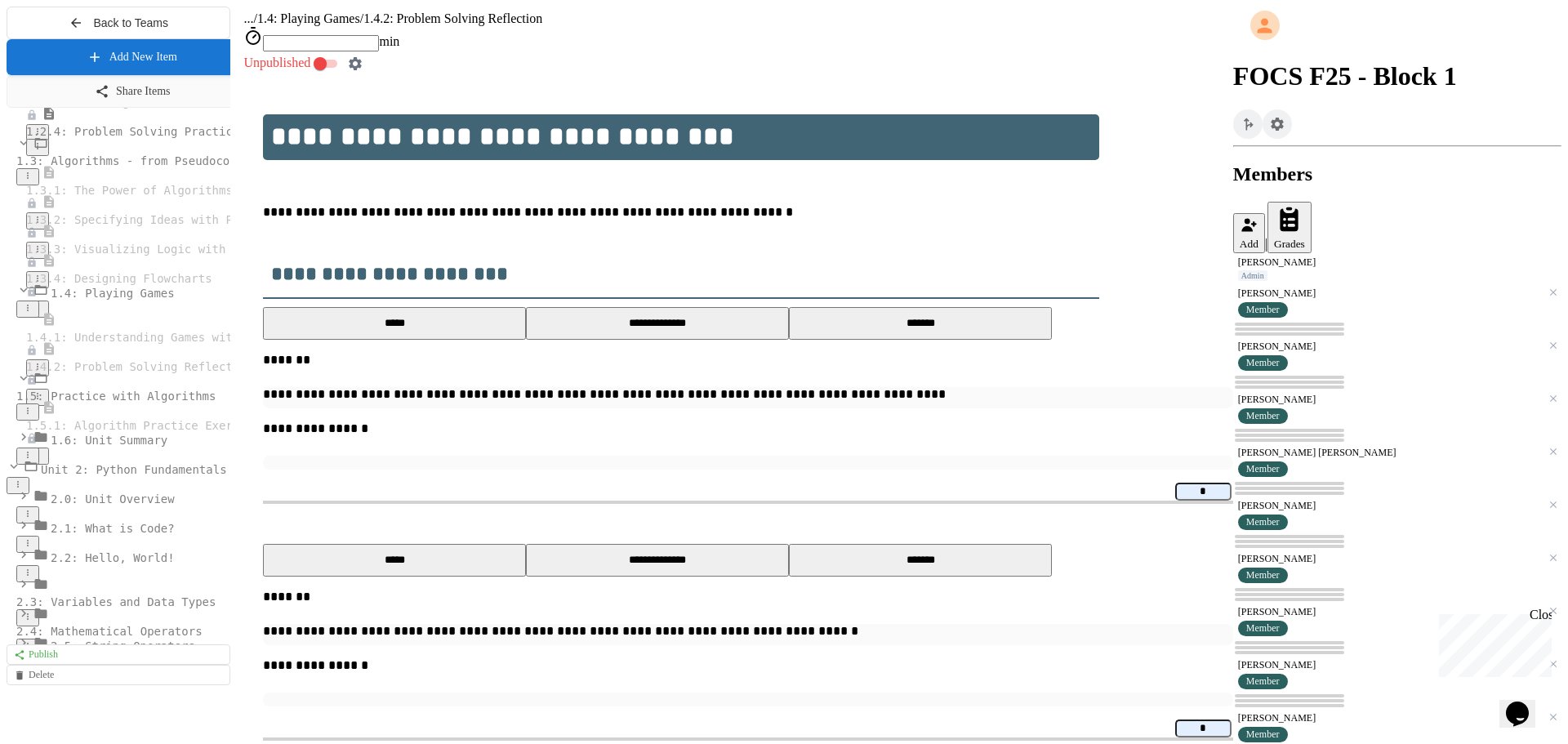
scroll to position [245, 0]
click at [125, 534] on span "2.1: What is Code?" at bounding box center [113, 527] width 124 height 13
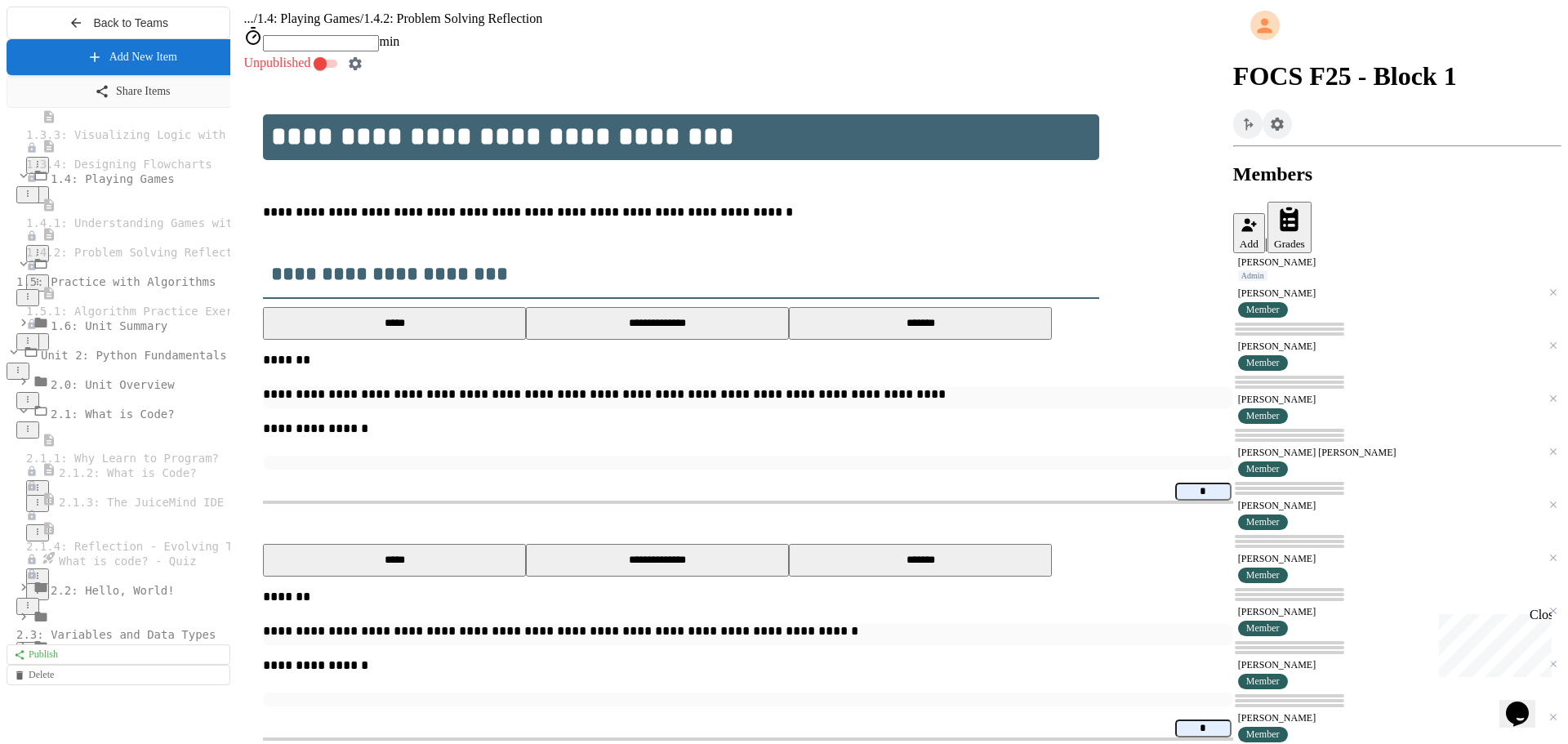
scroll to position [491, 0]
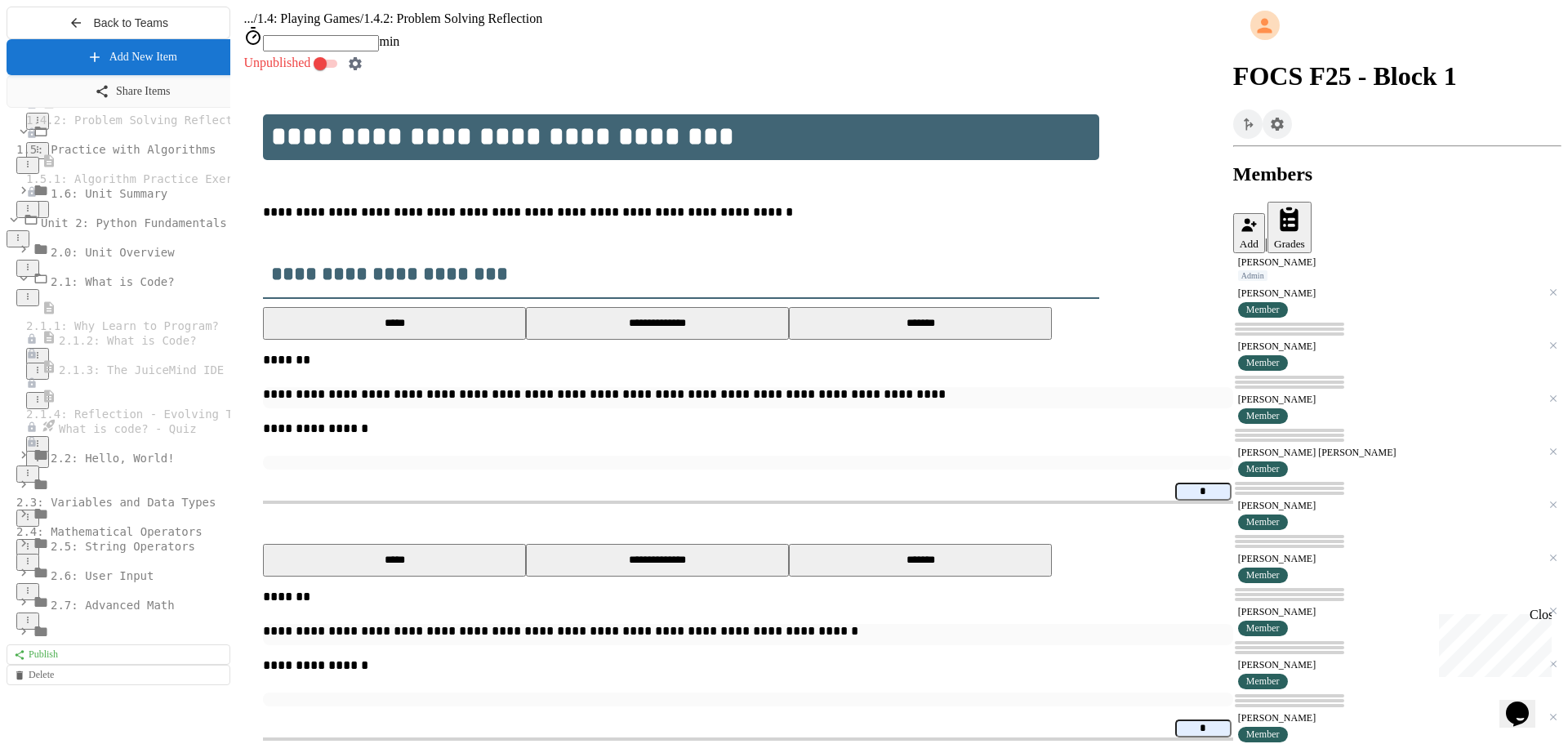
click at [1265, 213] on button "Add" at bounding box center [1249, 233] width 32 height 40
drag, startPoint x: 1544, startPoint y: 617, endPoint x: 2975, endPoint y: 1225, distance: 1554.8
click at [1544, 617] on div "Close" at bounding box center [1540, 618] width 21 height 21
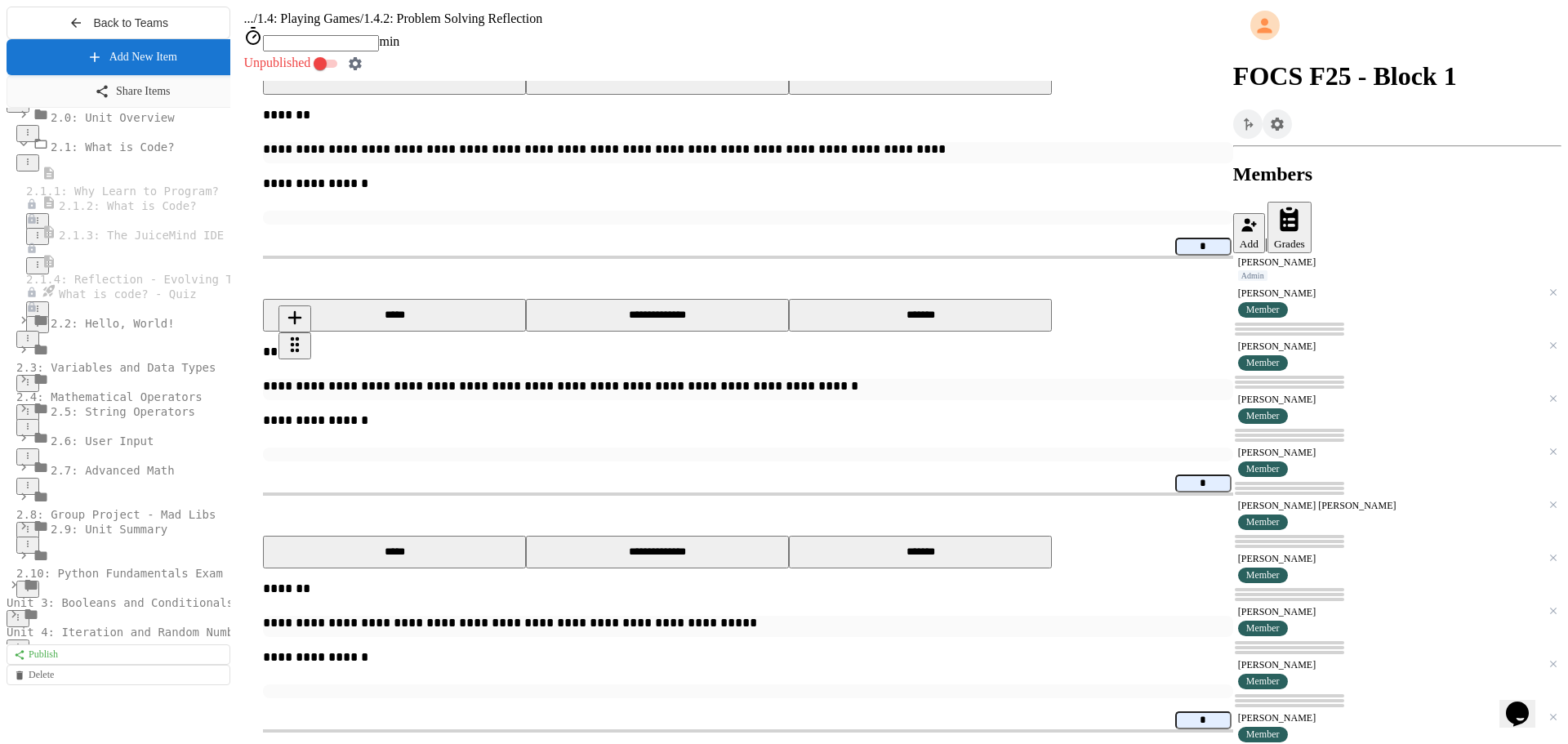
scroll to position [654, 0]
